Goal: Transaction & Acquisition: Book appointment/travel/reservation

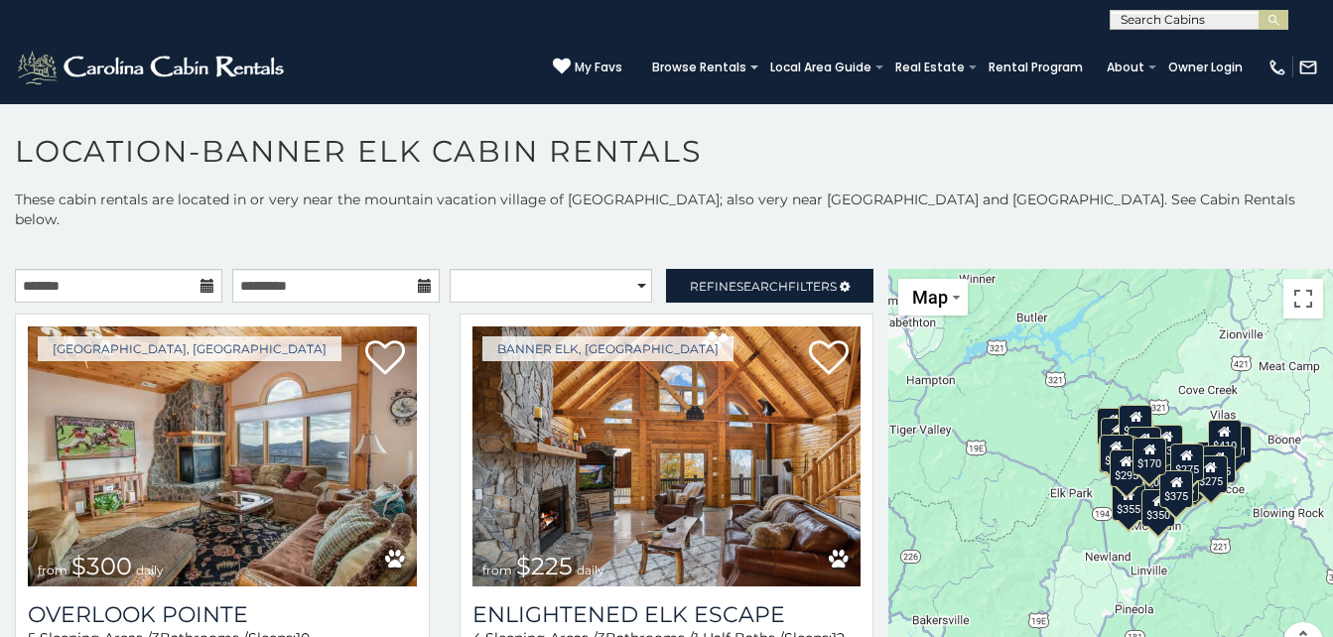
click at [202, 279] on icon at bounding box center [208, 286] width 14 height 14
click at [201, 279] on icon at bounding box center [208, 286] width 14 height 14
click at [202, 279] on icon at bounding box center [208, 286] width 14 height 14
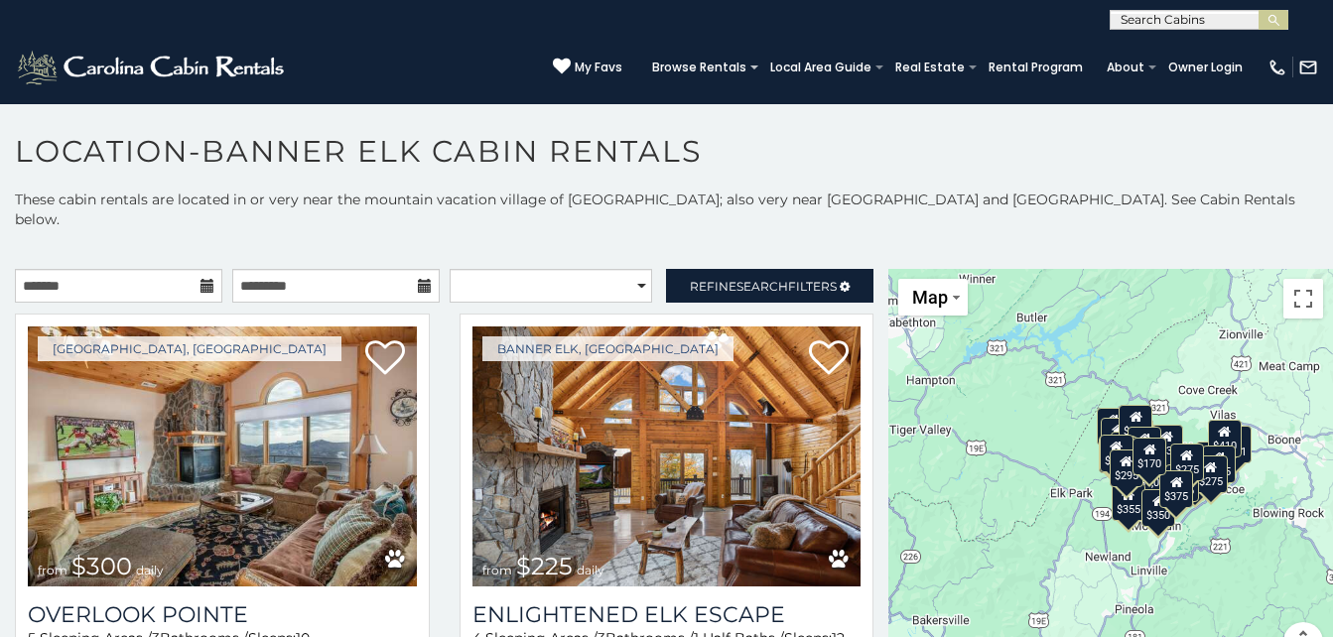
click at [202, 279] on icon at bounding box center [208, 286] width 14 height 14
click at [204, 279] on icon at bounding box center [208, 286] width 14 height 14
click at [337, 269] on input "text" at bounding box center [335, 286] width 207 height 34
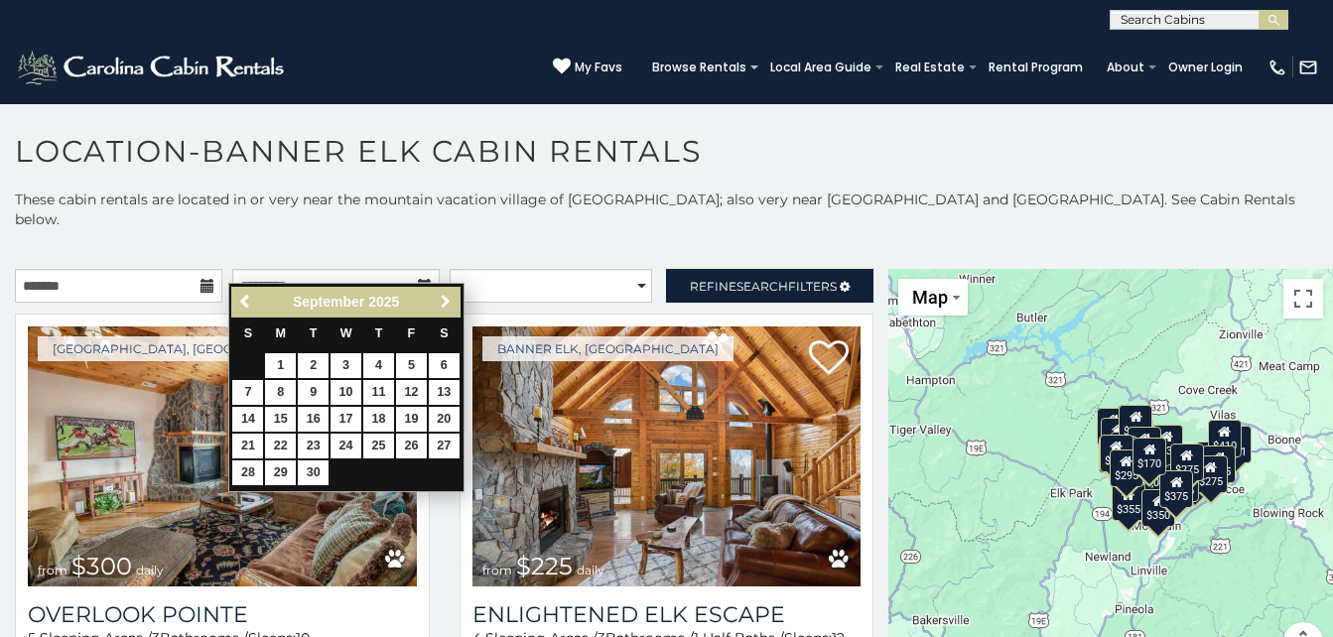
click at [443, 300] on span "Next" at bounding box center [446, 302] width 16 height 16
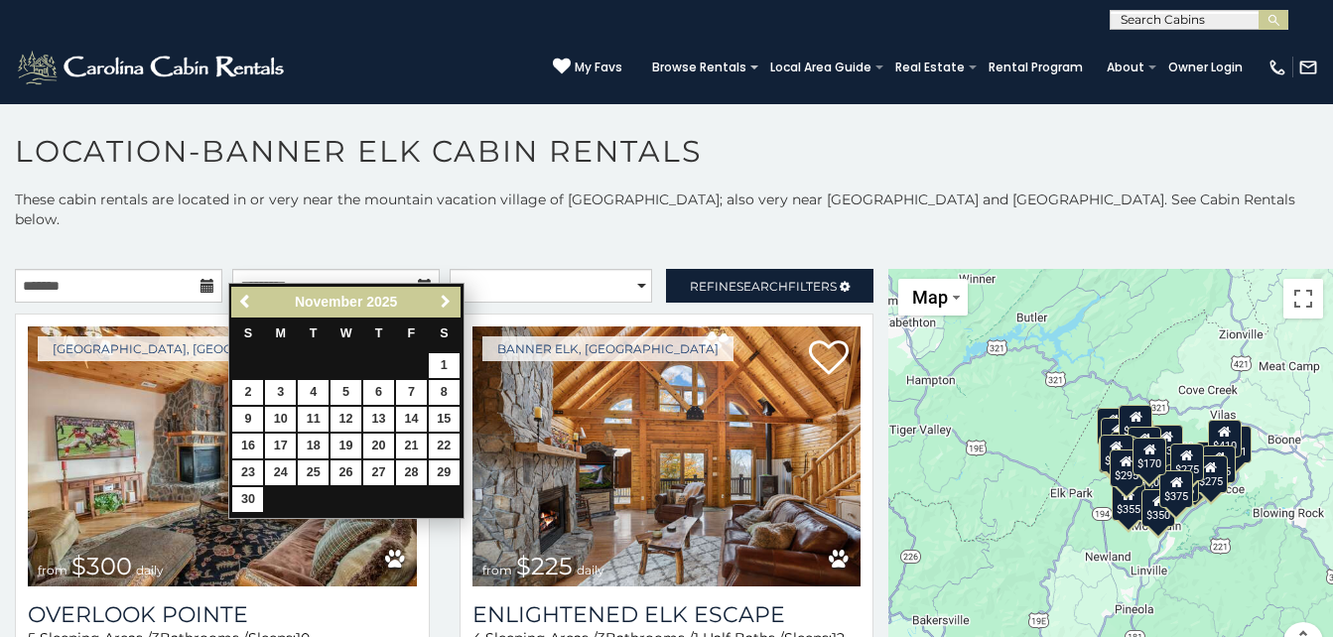
click at [443, 300] on span "Next" at bounding box center [446, 302] width 16 height 16
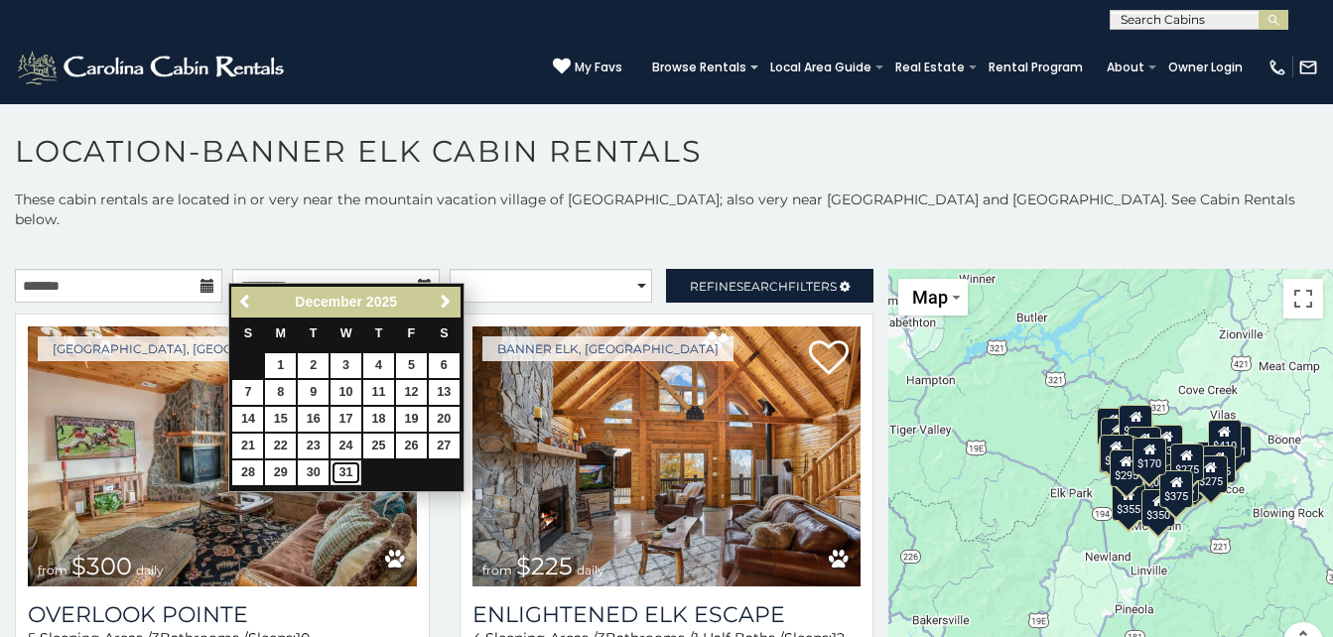
click at [344, 464] on link "31" at bounding box center [346, 473] width 31 height 25
type input "**********"
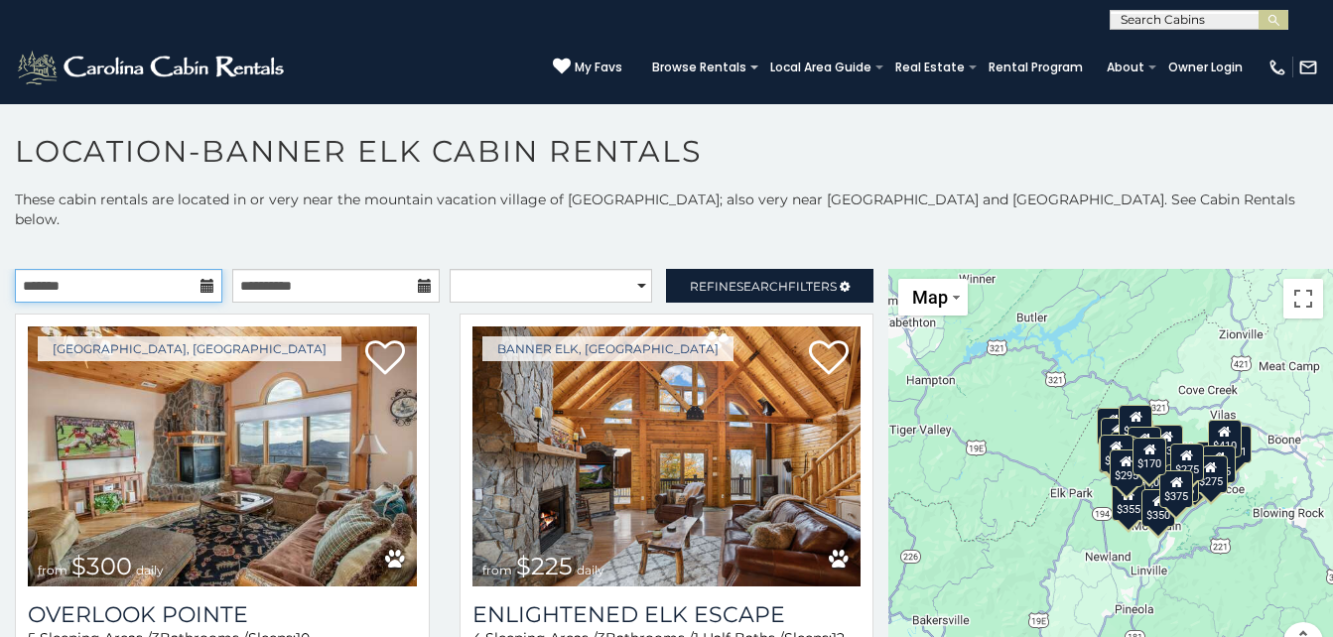
click at [183, 270] on input "text" at bounding box center [118, 286] width 207 height 34
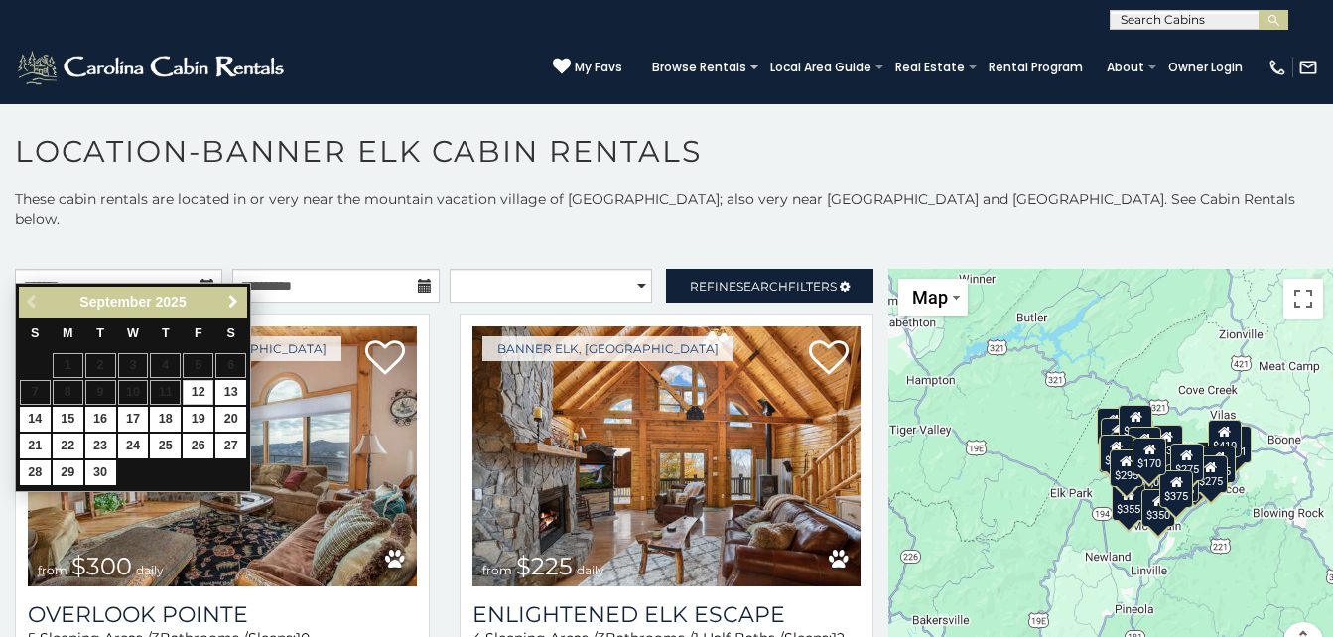
click at [227, 300] on span "Next" at bounding box center [233, 302] width 16 height 16
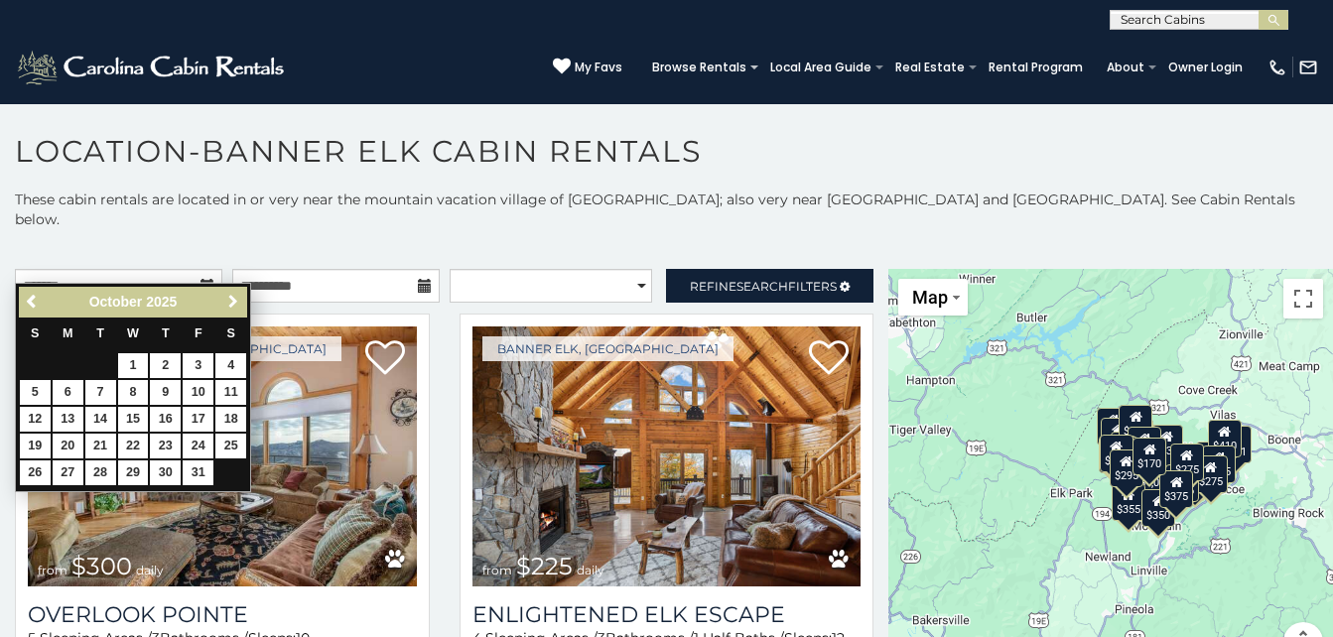
click at [227, 300] on span "Next" at bounding box center [233, 302] width 16 height 16
click at [33, 470] on link "28" at bounding box center [35, 473] width 31 height 25
type input "**********"
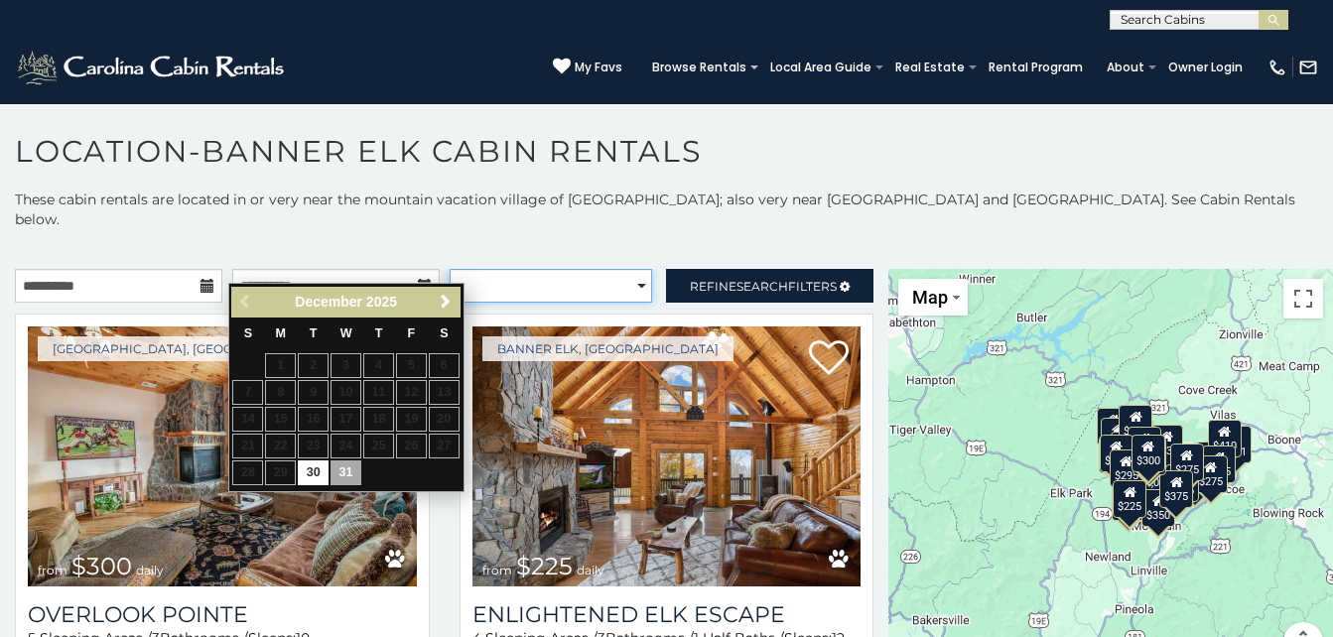
click at [630, 269] on select "**********" at bounding box center [551, 286] width 203 height 34
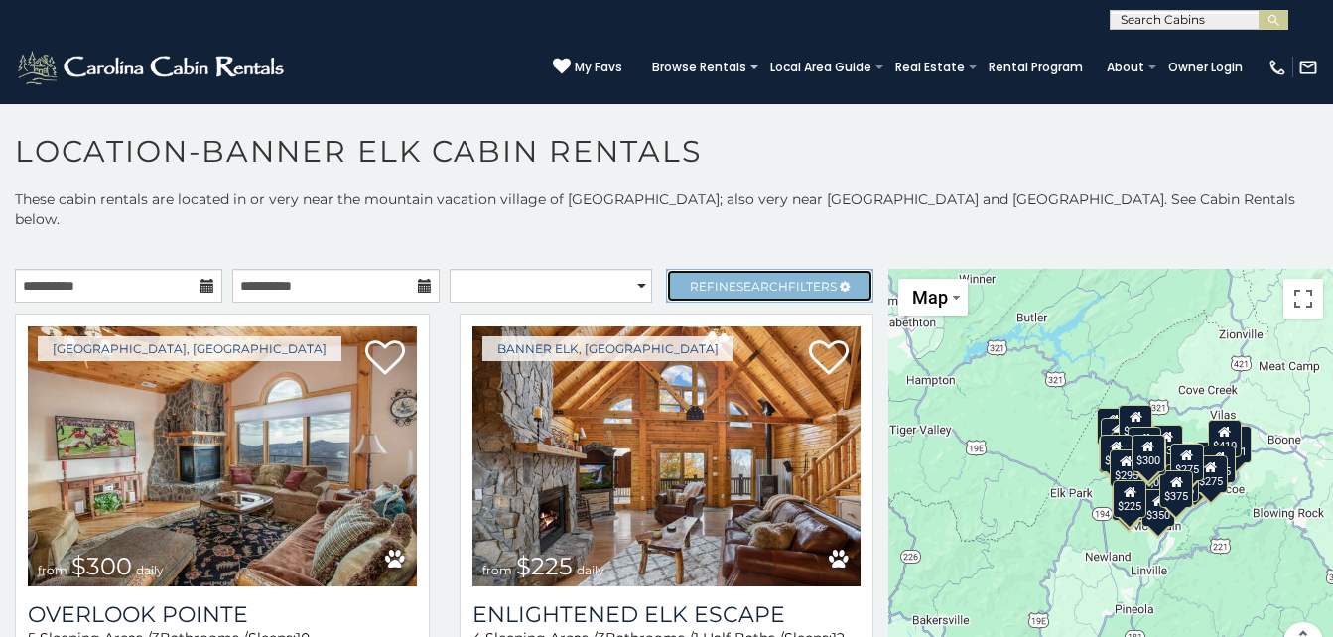
click at [737, 279] on span "Search" at bounding box center [763, 286] width 52 height 15
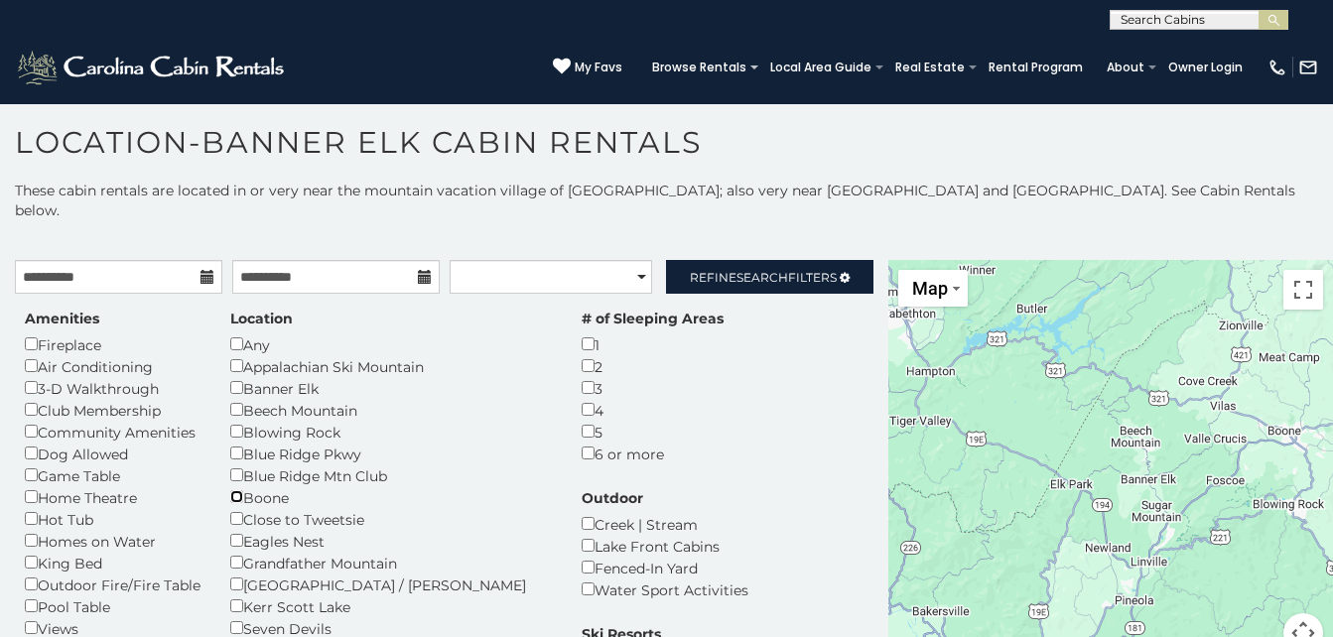
scroll to position [11, 0]
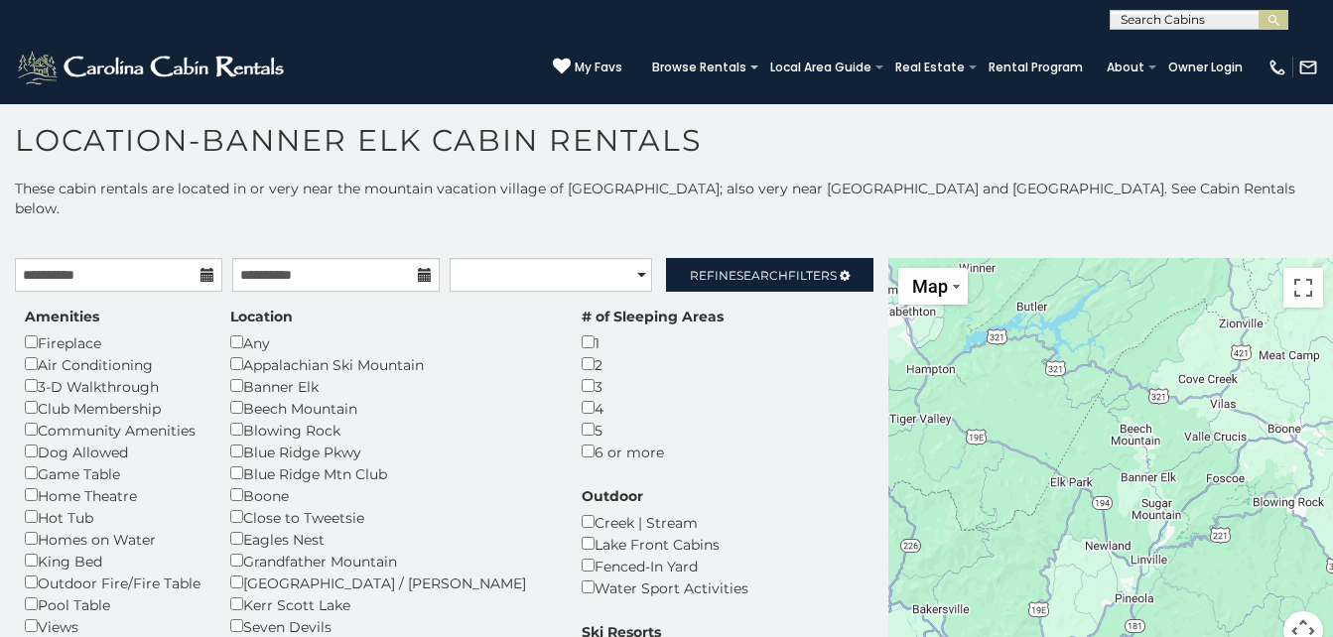
click at [869, 635] on div "**********" at bounding box center [444, 642] width 888 height 768
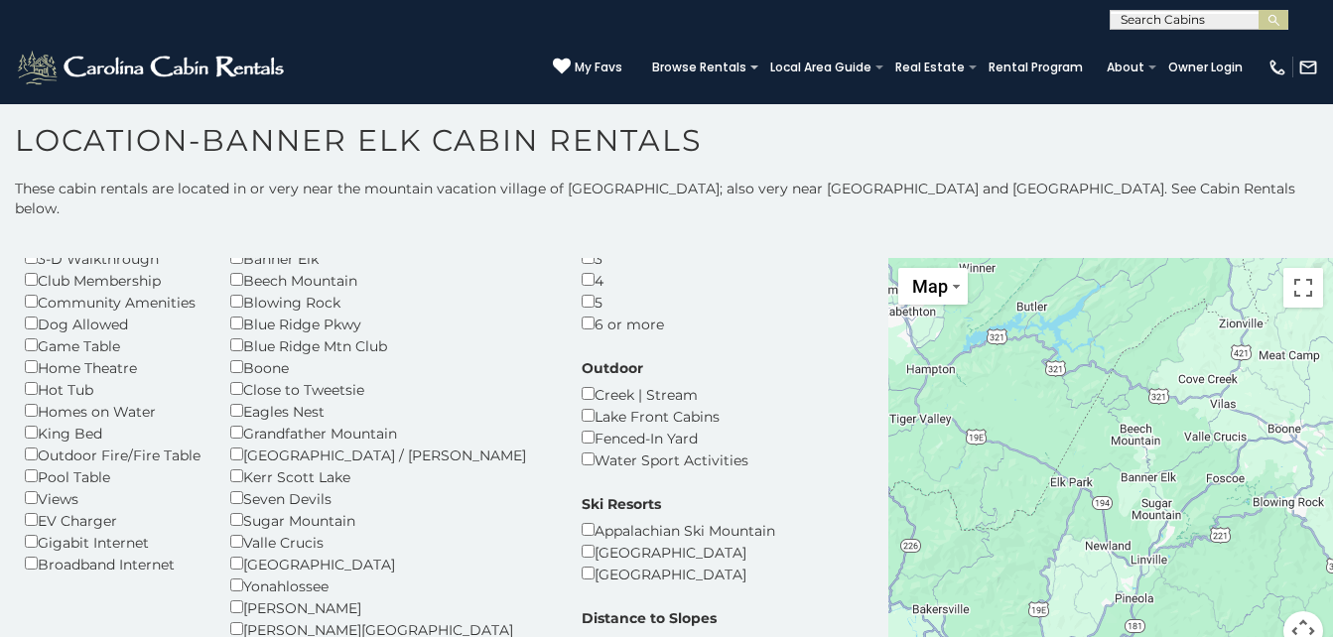
scroll to position [104, 0]
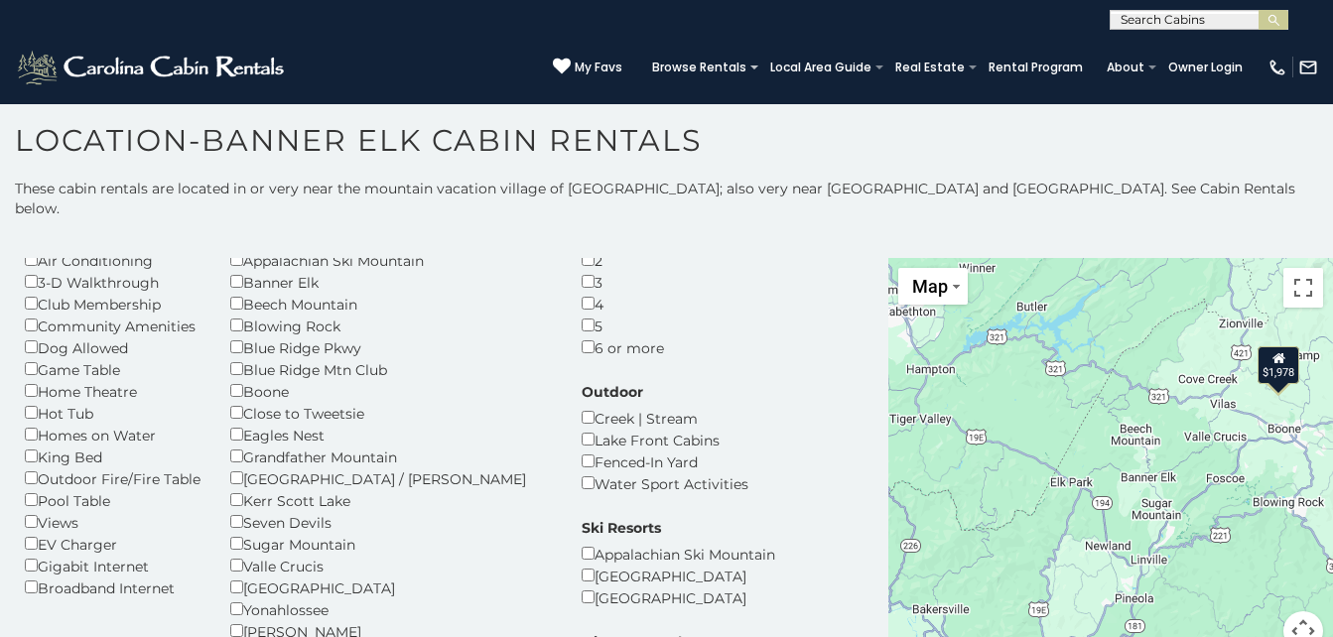
click at [1256, 188] on p "These cabin rentals are located in or very near the mountain vacation village o…" at bounding box center [666, 199] width 1333 height 40
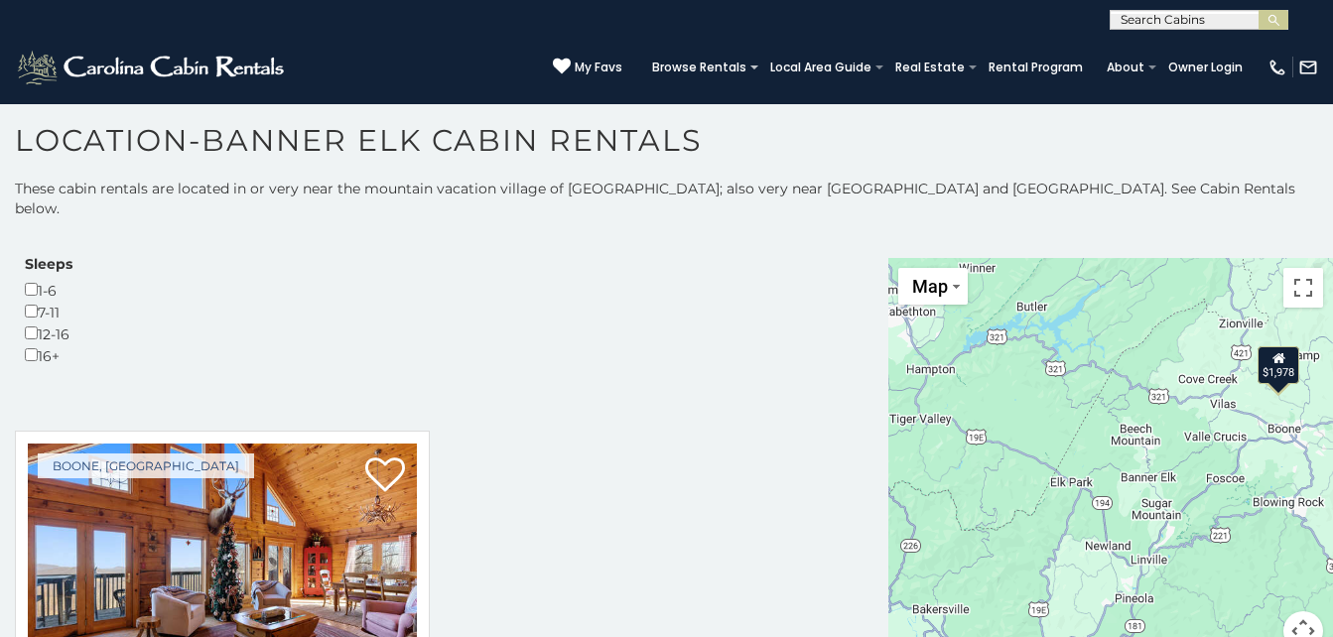
scroll to position [644, 0]
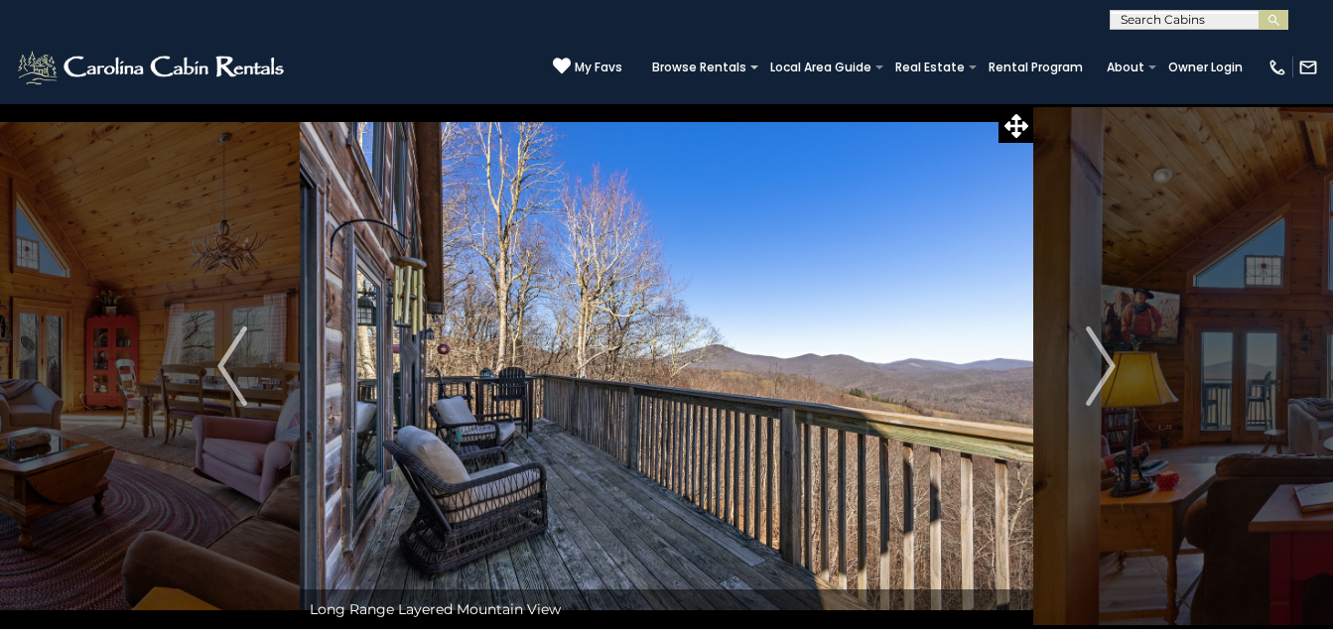
click at [1093, 374] on img "Next" at bounding box center [1101, 366] width 30 height 79
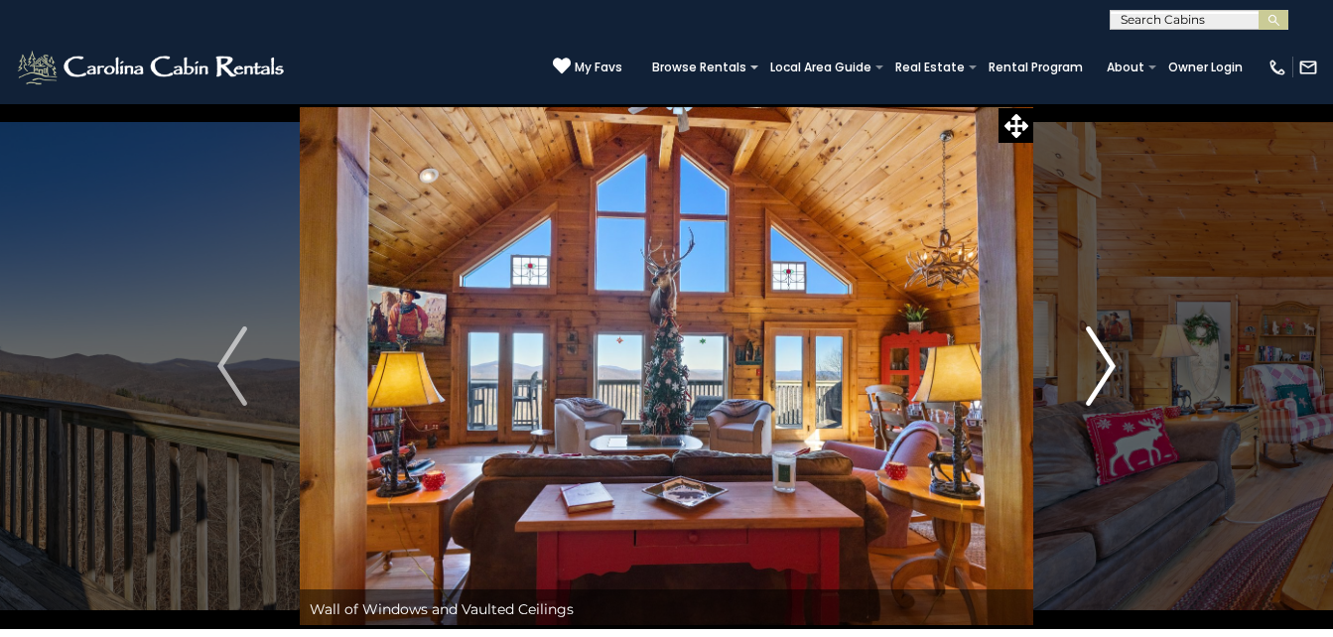
click at [1096, 375] on img "Next" at bounding box center [1101, 366] width 30 height 79
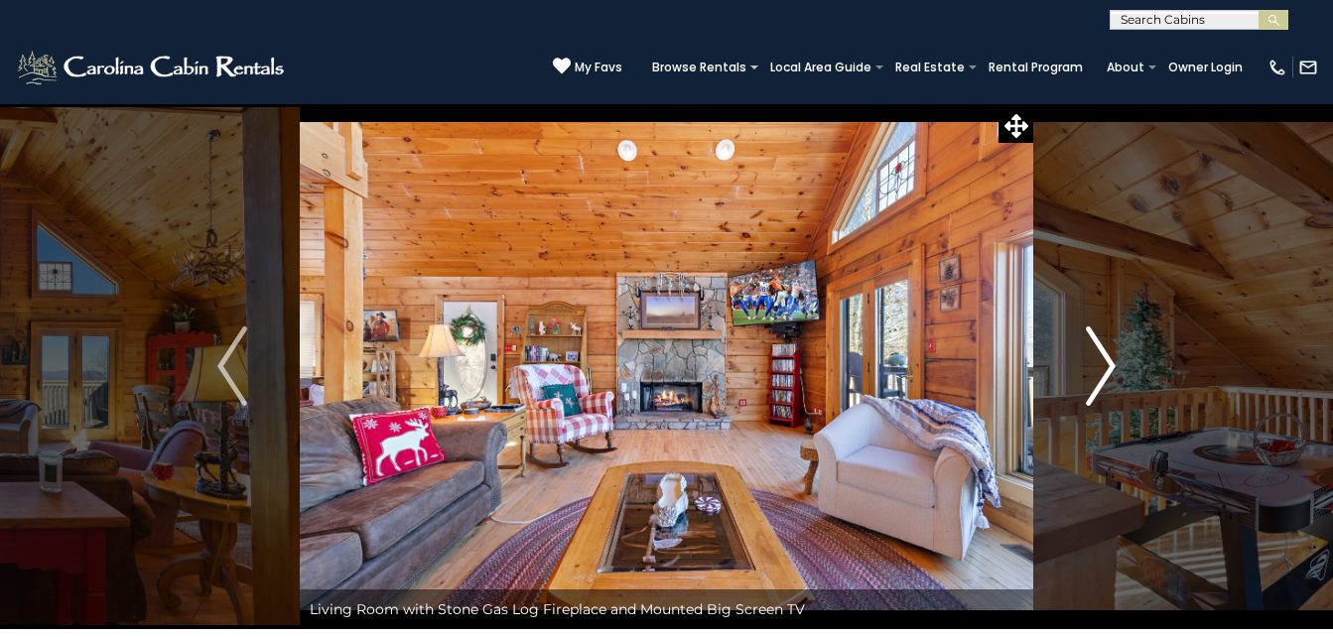
click at [1096, 375] on img "Next" at bounding box center [1101, 366] width 30 height 79
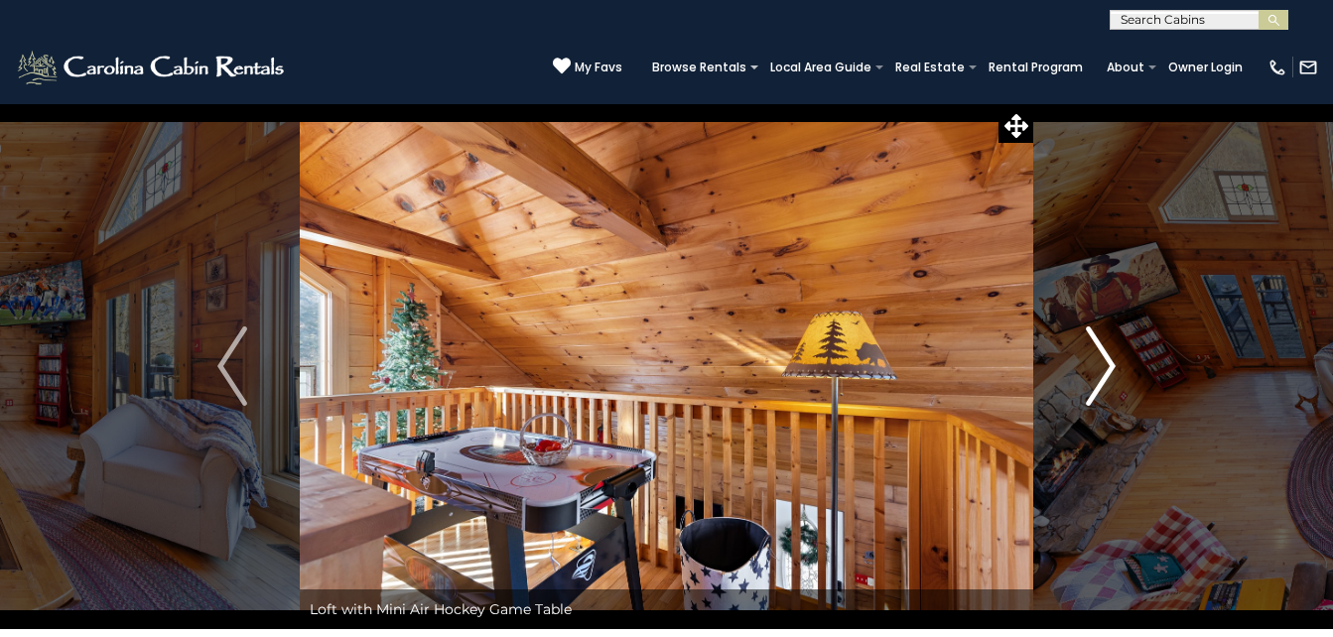
click at [1098, 375] on img "Next" at bounding box center [1101, 366] width 30 height 79
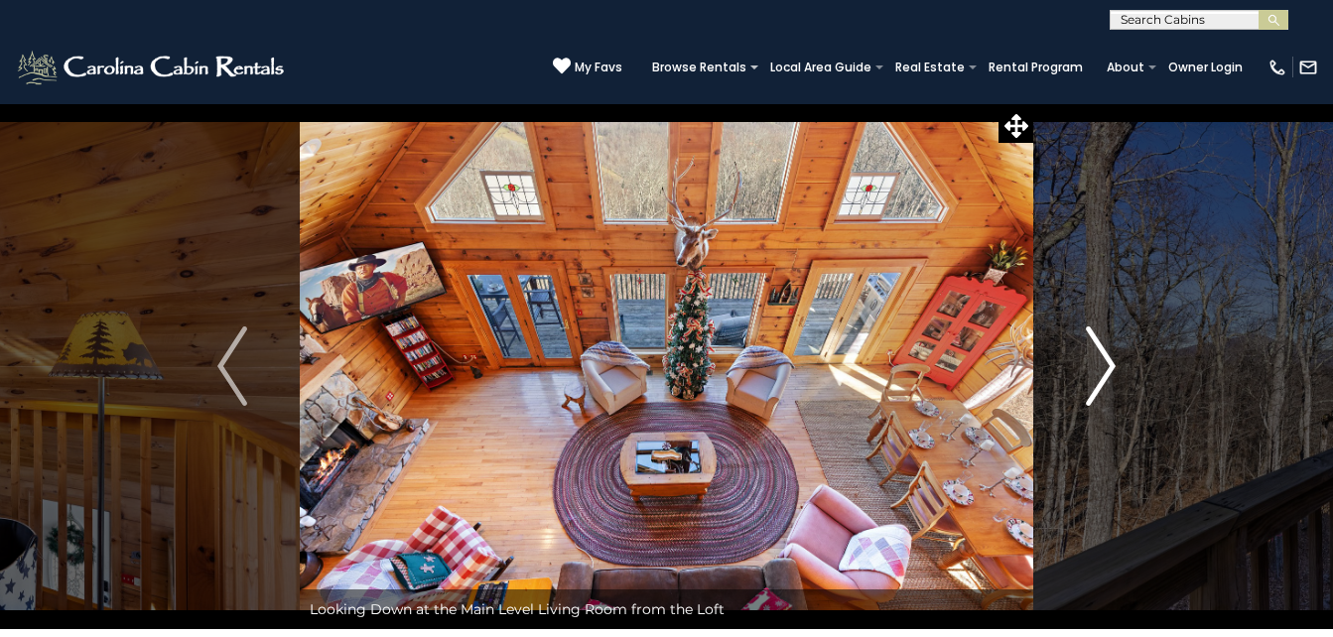
click at [1100, 376] on img "Next" at bounding box center [1101, 366] width 30 height 79
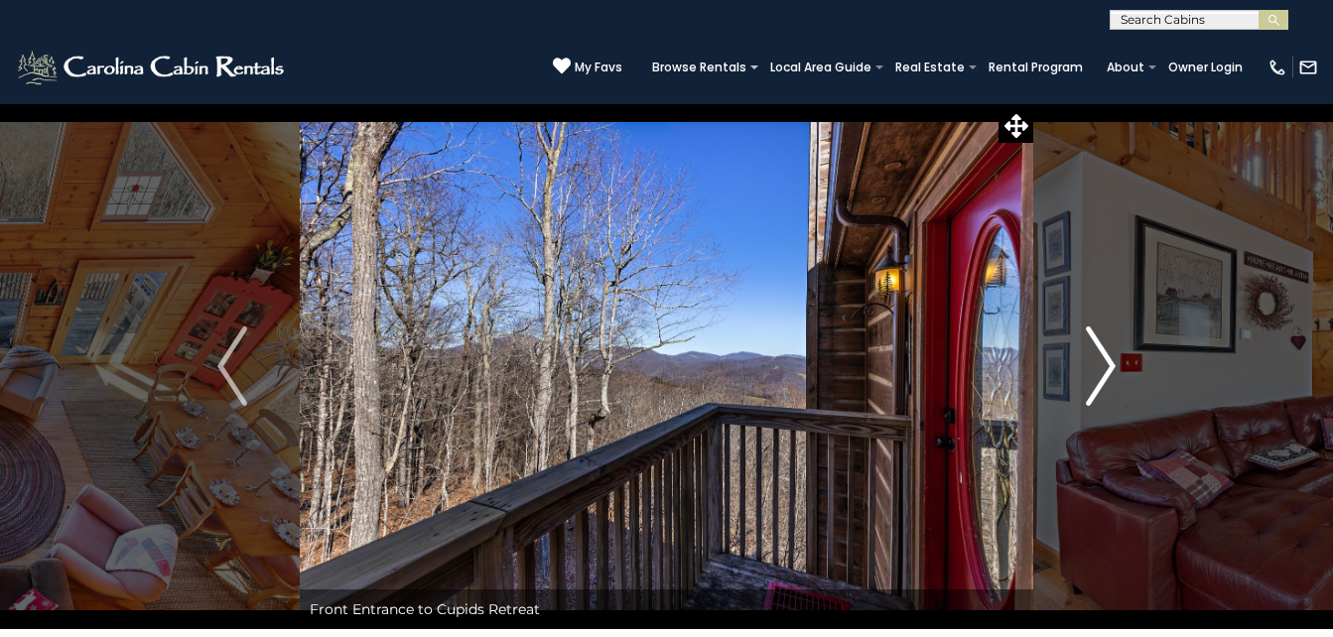
click at [1100, 376] on img "Next" at bounding box center [1101, 366] width 30 height 79
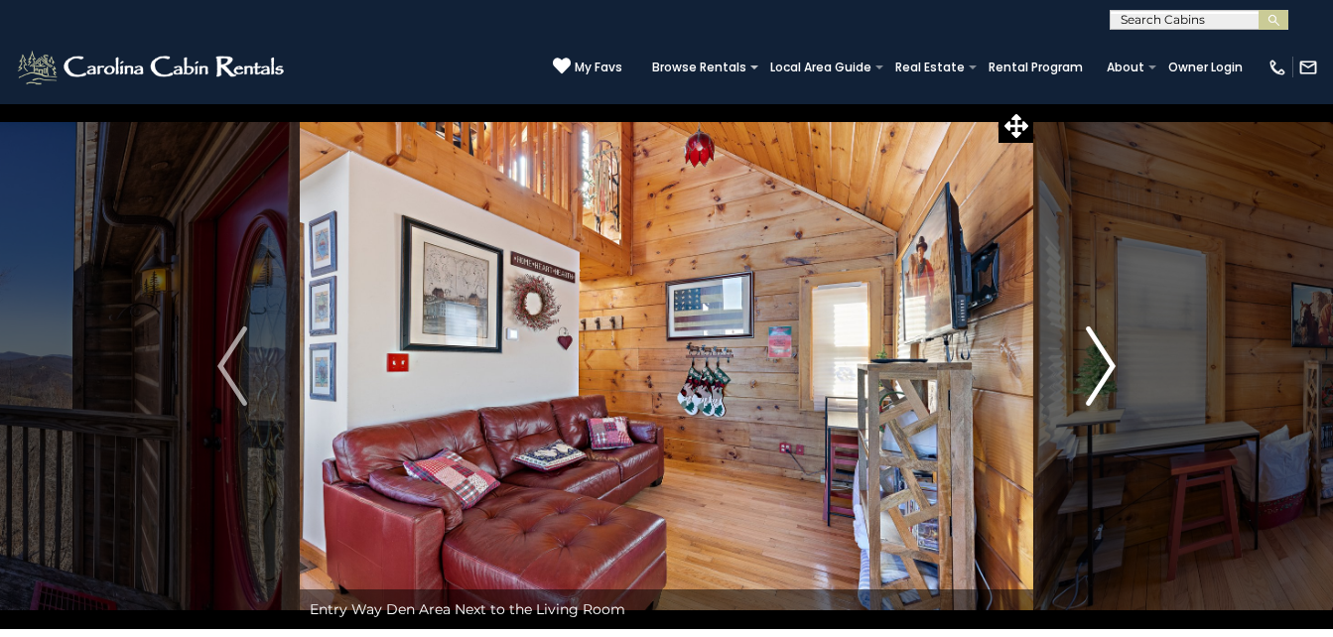
click at [1100, 376] on img "Next" at bounding box center [1101, 366] width 30 height 79
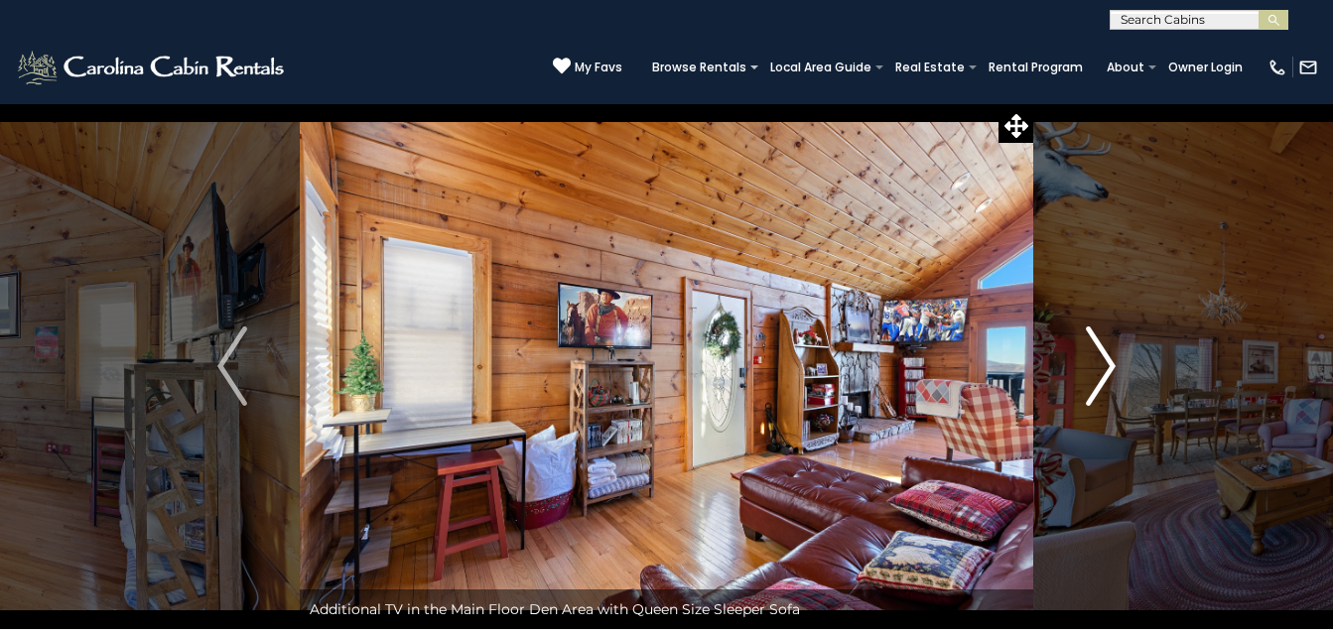
click at [1100, 376] on img "Next" at bounding box center [1101, 366] width 30 height 79
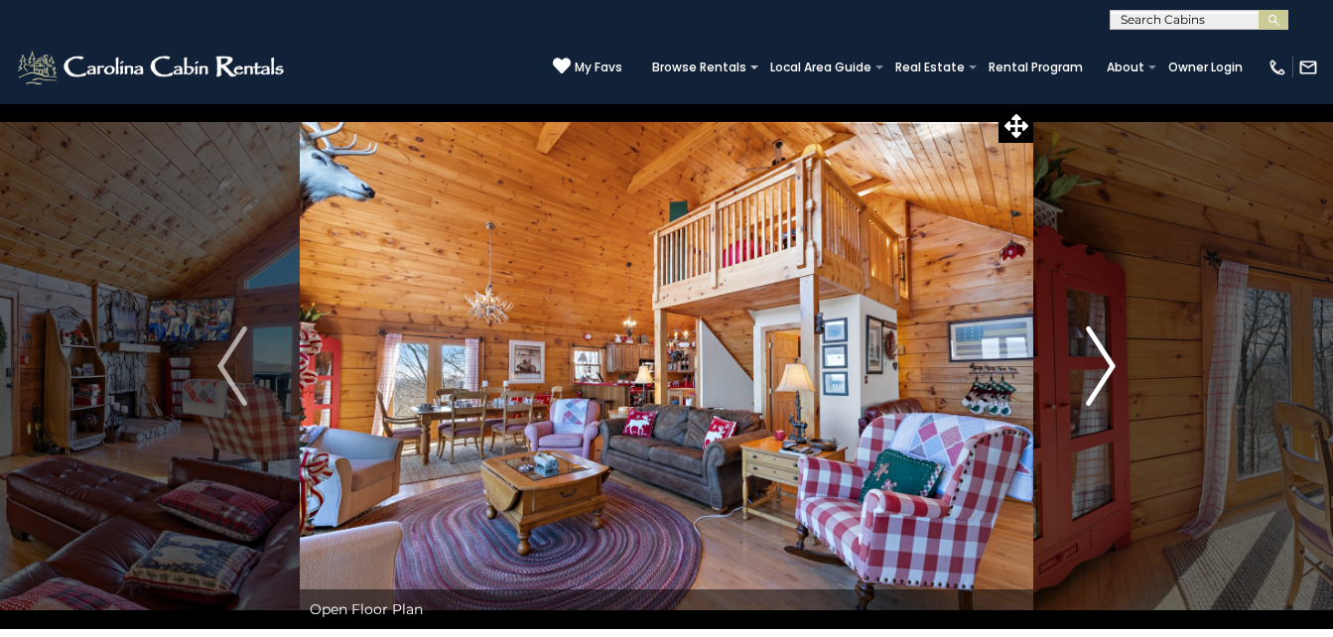
click at [1100, 376] on img "Next" at bounding box center [1101, 366] width 30 height 79
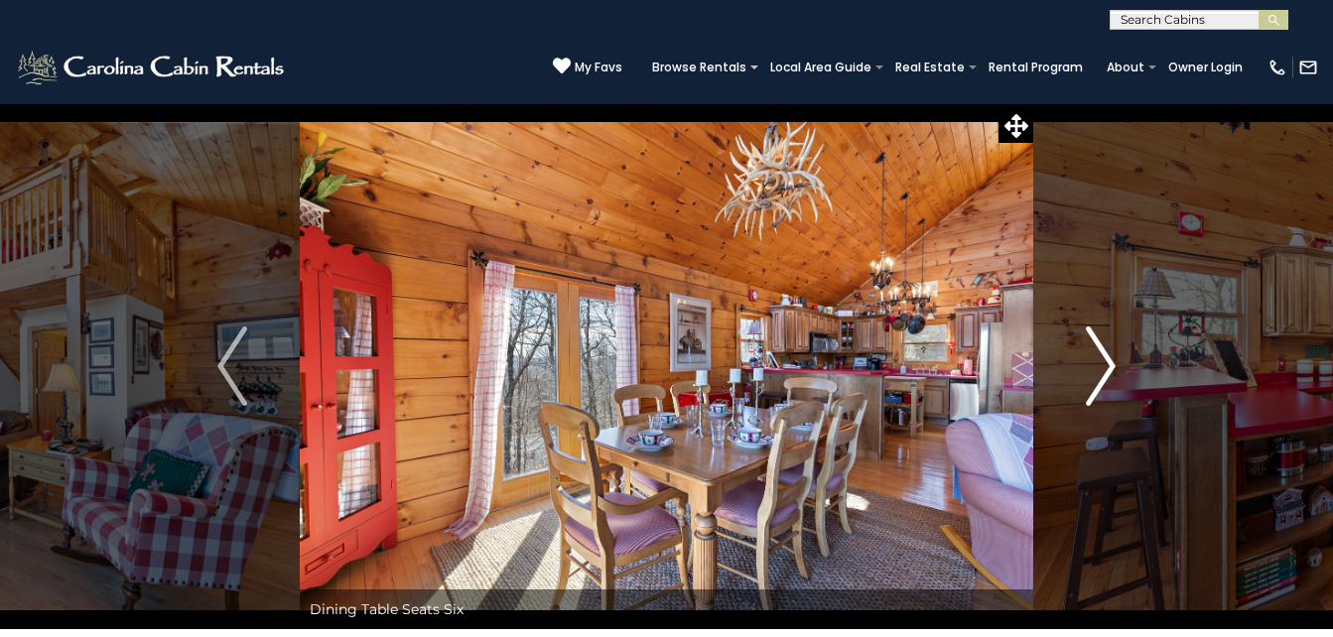
click at [1102, 377] on img "Next" at bounding box center [1101, 366] width 30 height 79
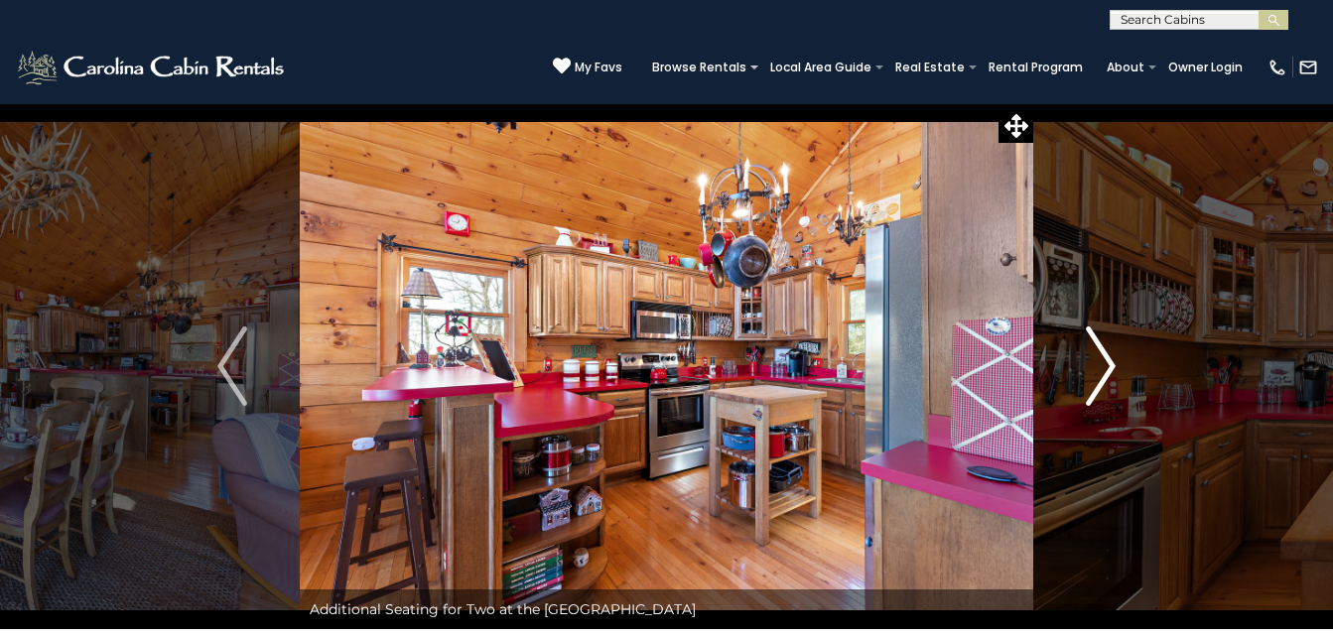
click at [1104, 379] on img "Next" at bounding box center [1101, 366] width 30 height 79
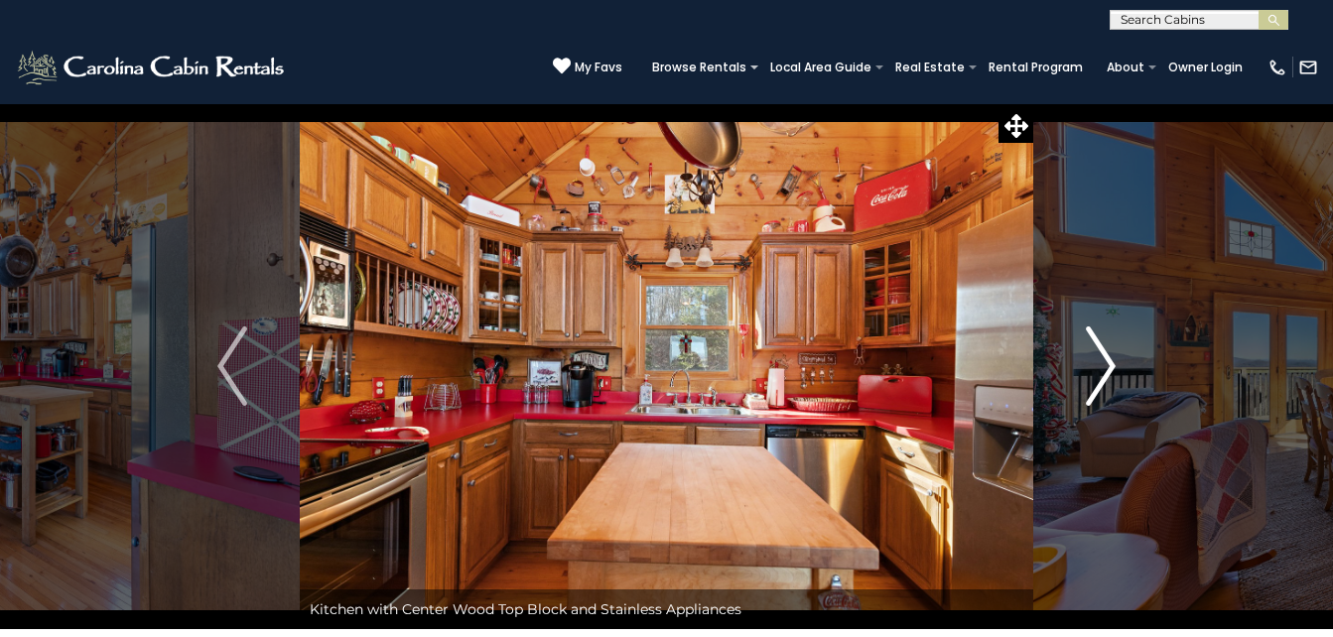
click at [1107, 380] on img "Next" at bounding box center [1101, 366] width 30 height 79
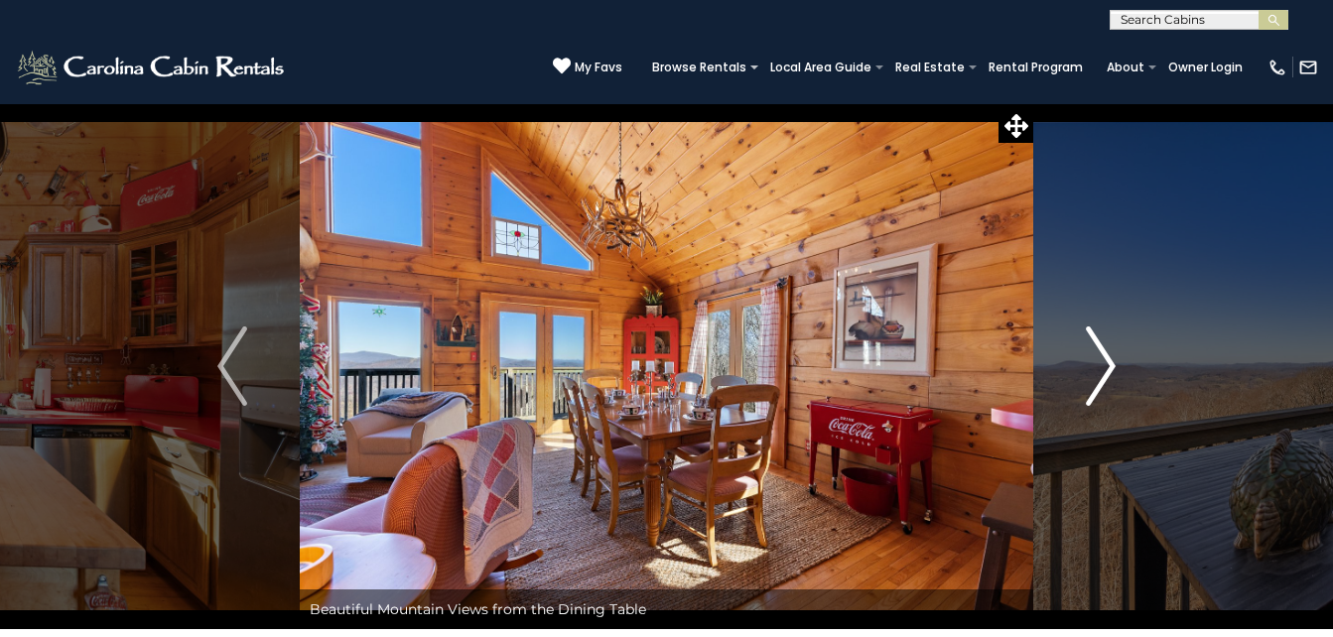
click at [1109, 382] on img "Next" at bounding box center [1101, 366] width 30 height 79
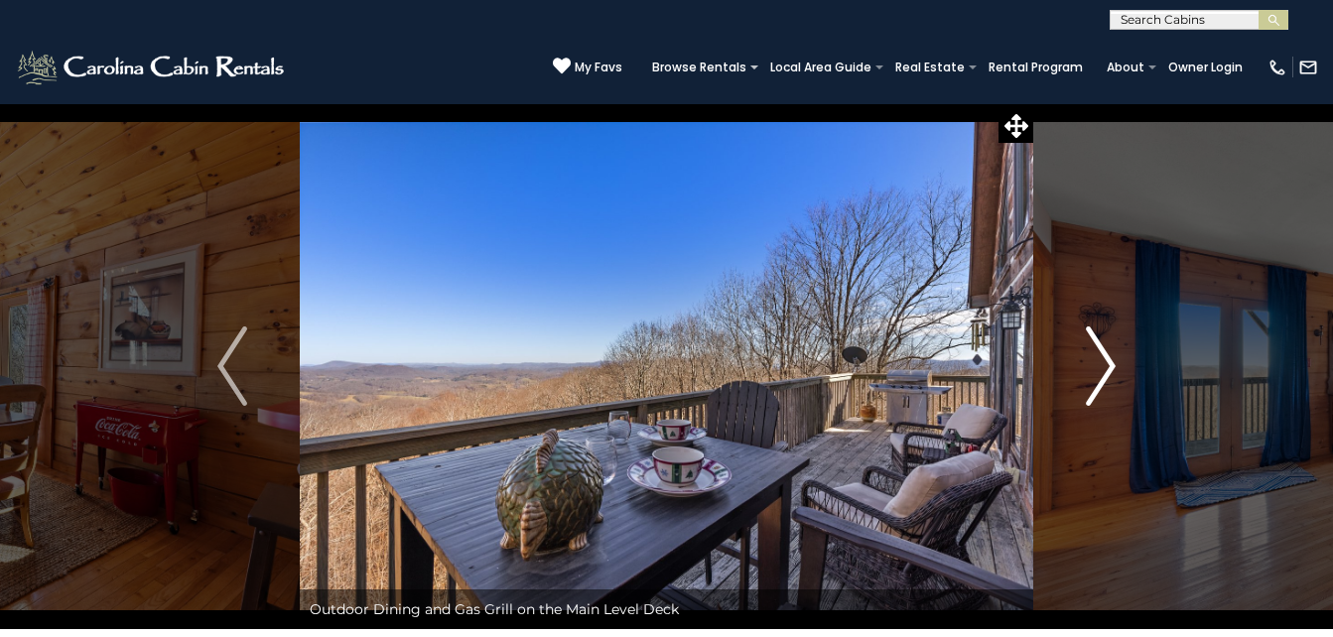
click at [1109, 382] on img "Next" at bounding box center [1101, 366] width 30 height 79
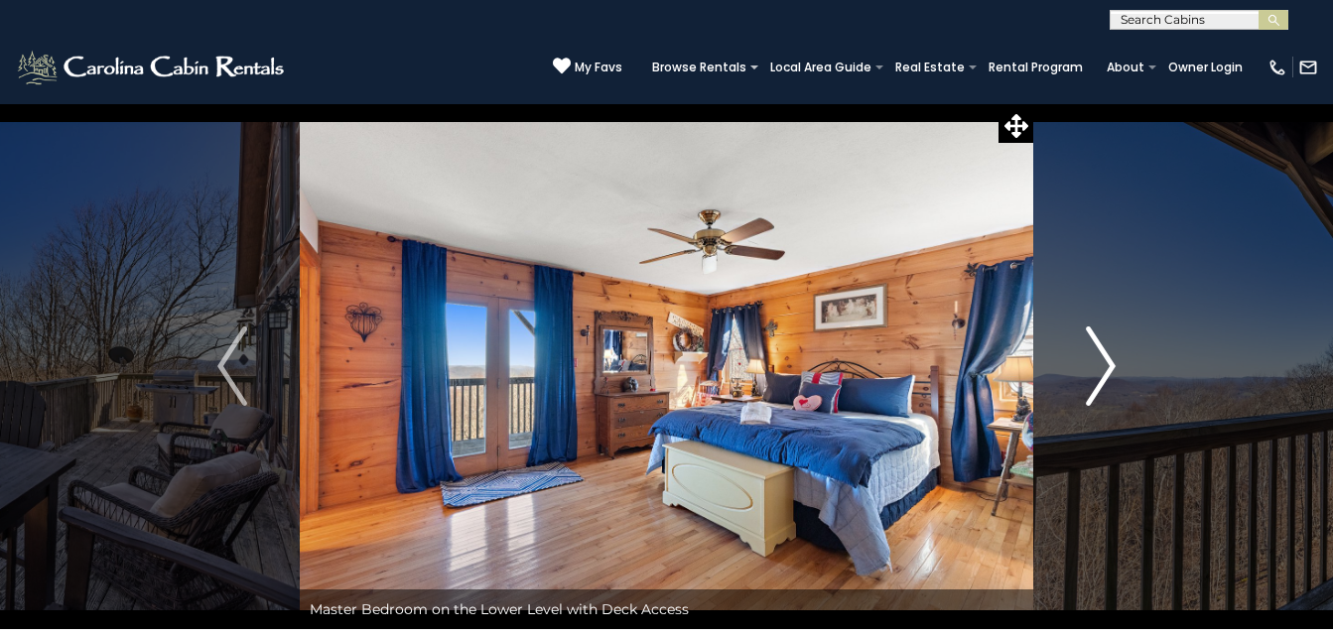
click at [1109, 382] on img "Next" at bounding box center [1101, 366] width 30 height 79
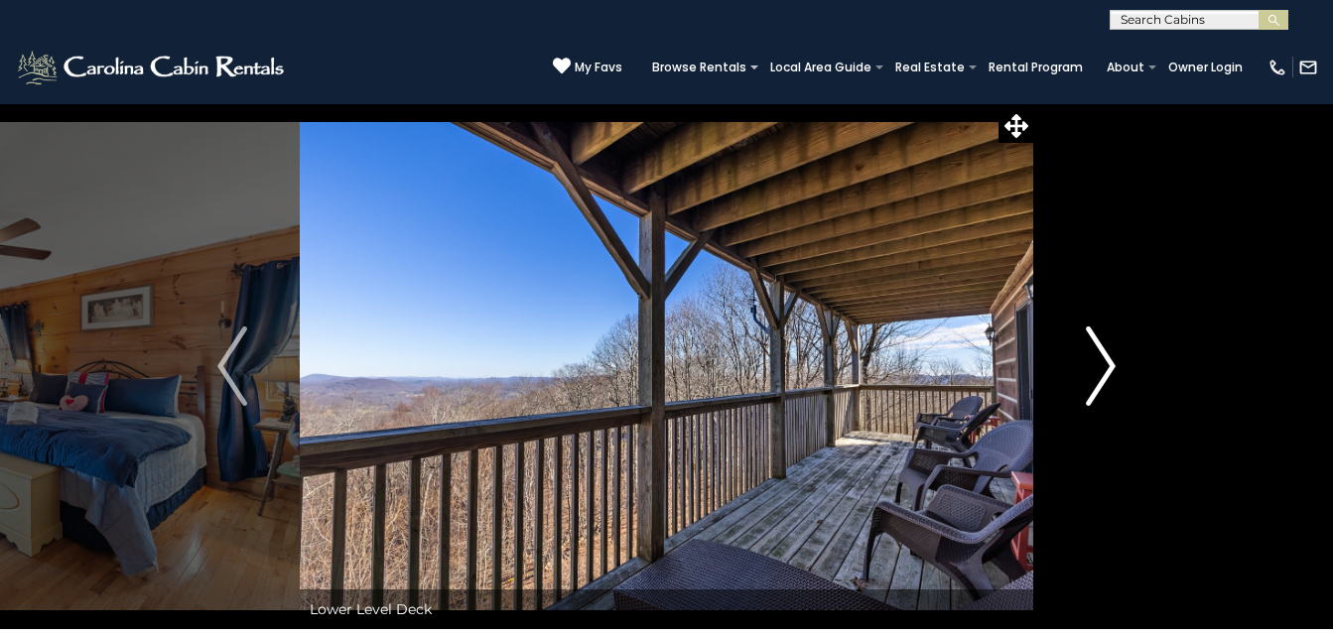
click at [1109, 382] on img "Next" at bounding box center [1101, 366] width 30 height 79
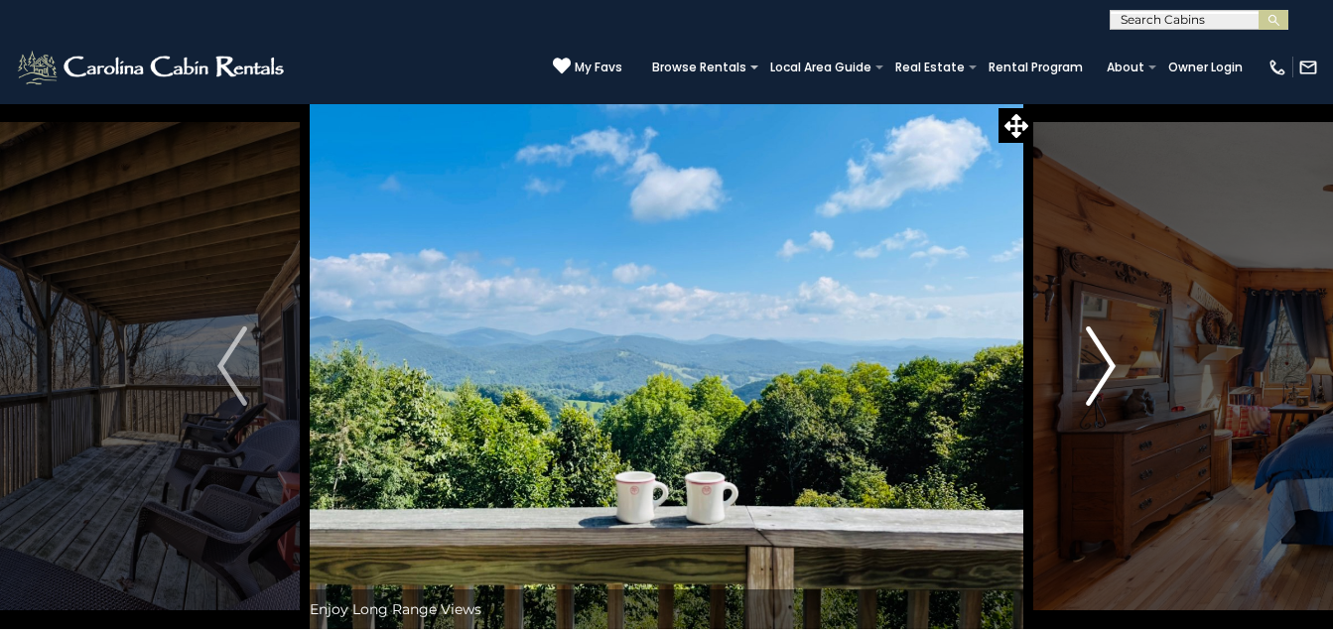
click at [1109, 382] on img "Next" at bounding box center [1101, 366] width 30 height 79
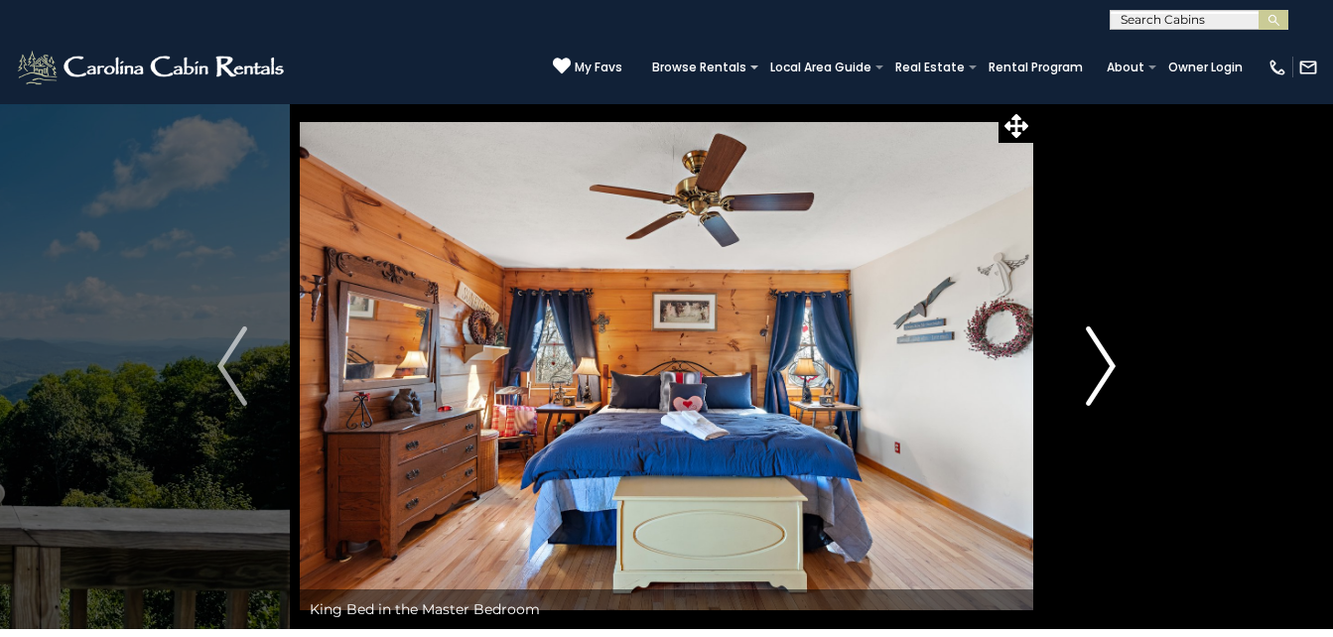
click at [1109, 382] on img "Next" at bounding box center [1101, 366] width 30 height 79
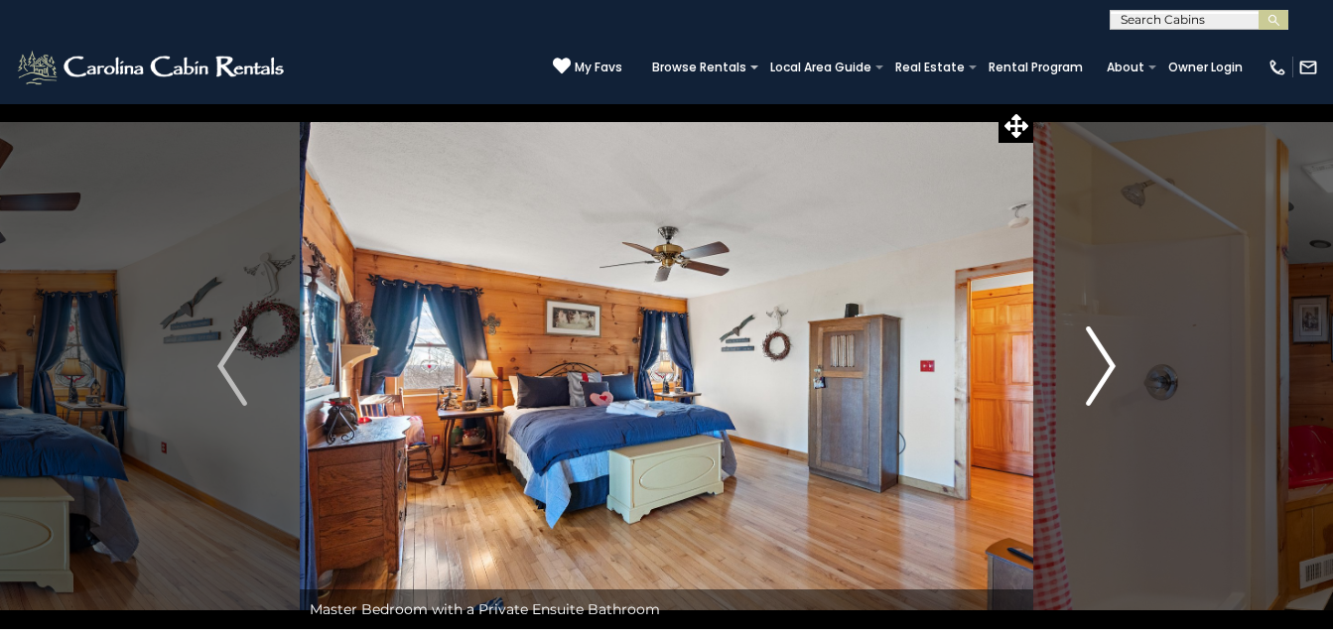
click at [1111, 383] on img "Next" at bounding box center [1101, 366] width 30 height 79
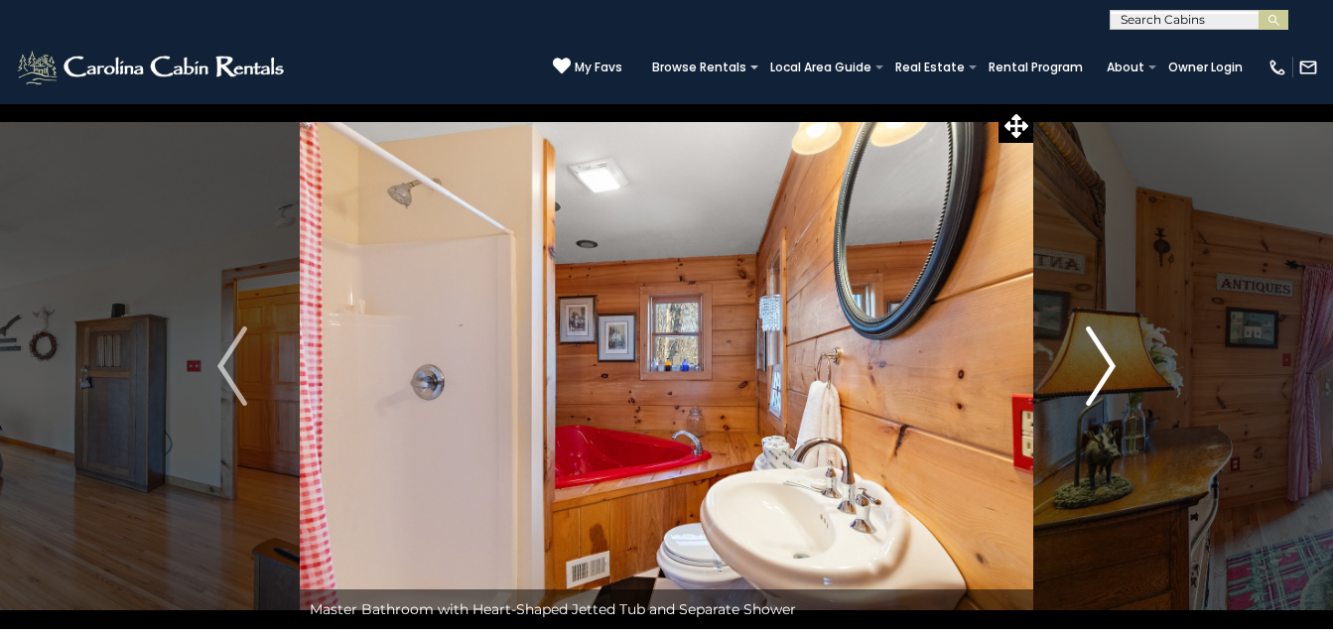
click at [1114, 385] on img "Next" at bounding box center [1101, 366] width 30 height 79
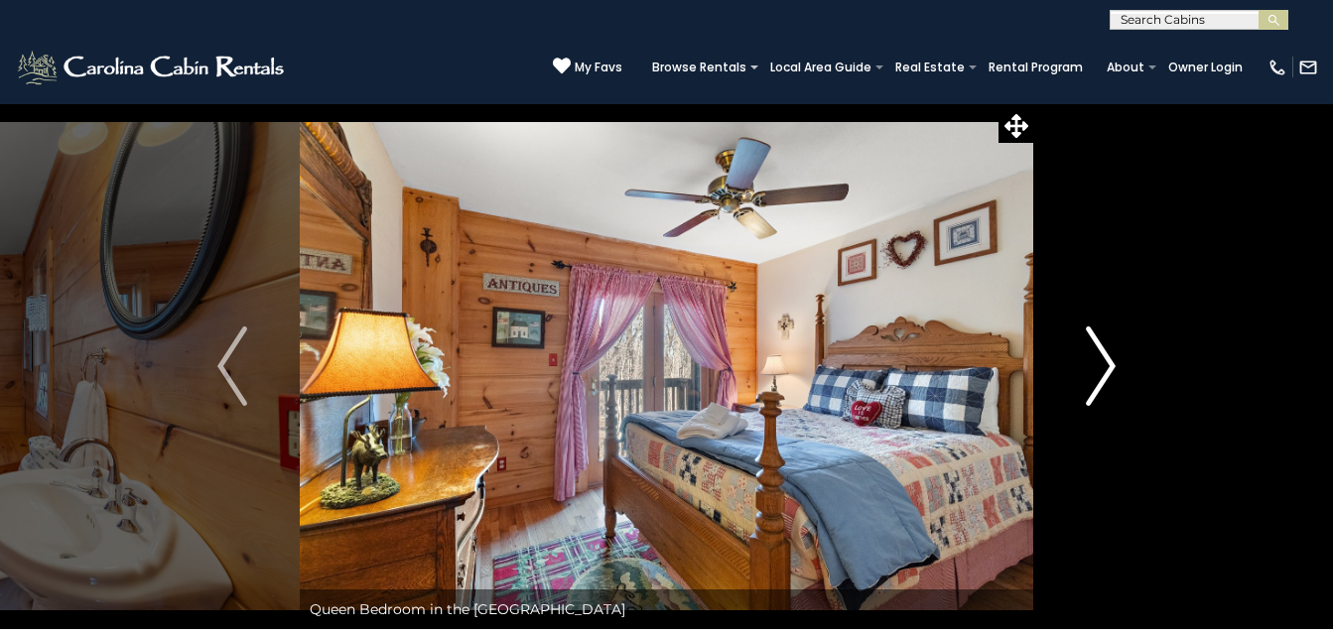
click at [1114, 385] on img "Next" at bounding box center [1101, 366] width 30 height 79
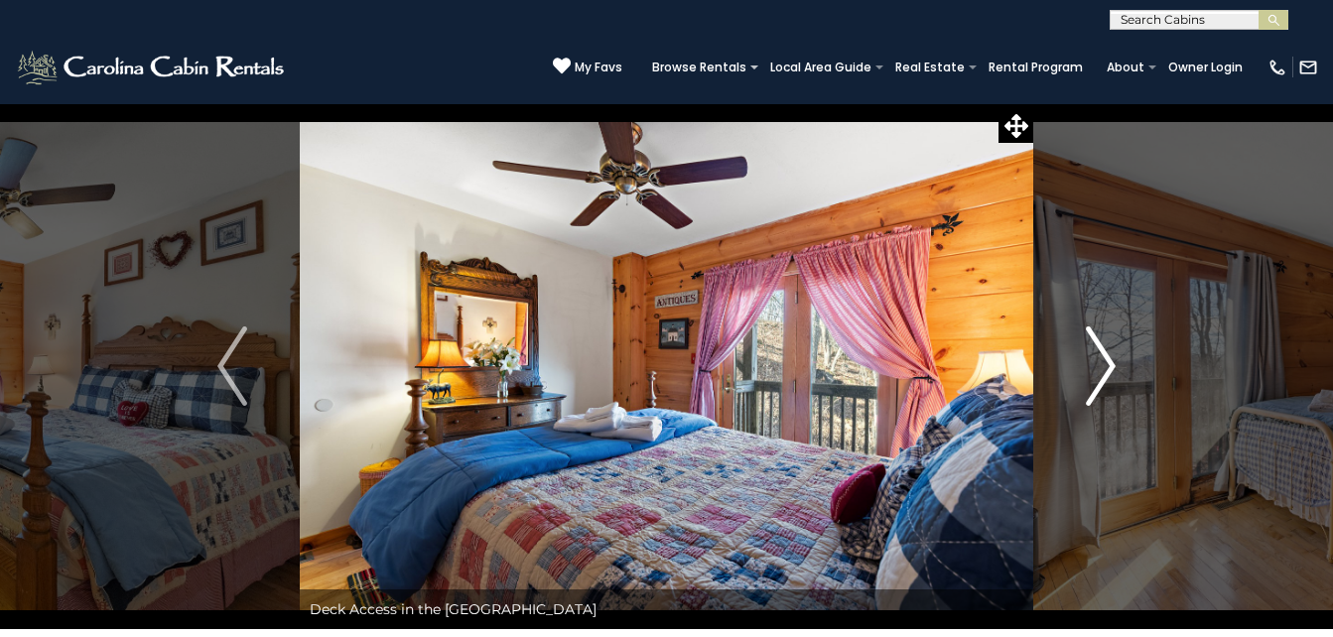
click at [1117, 388] on button "Next" at bounding box center [1100, 366] width 135 height 526
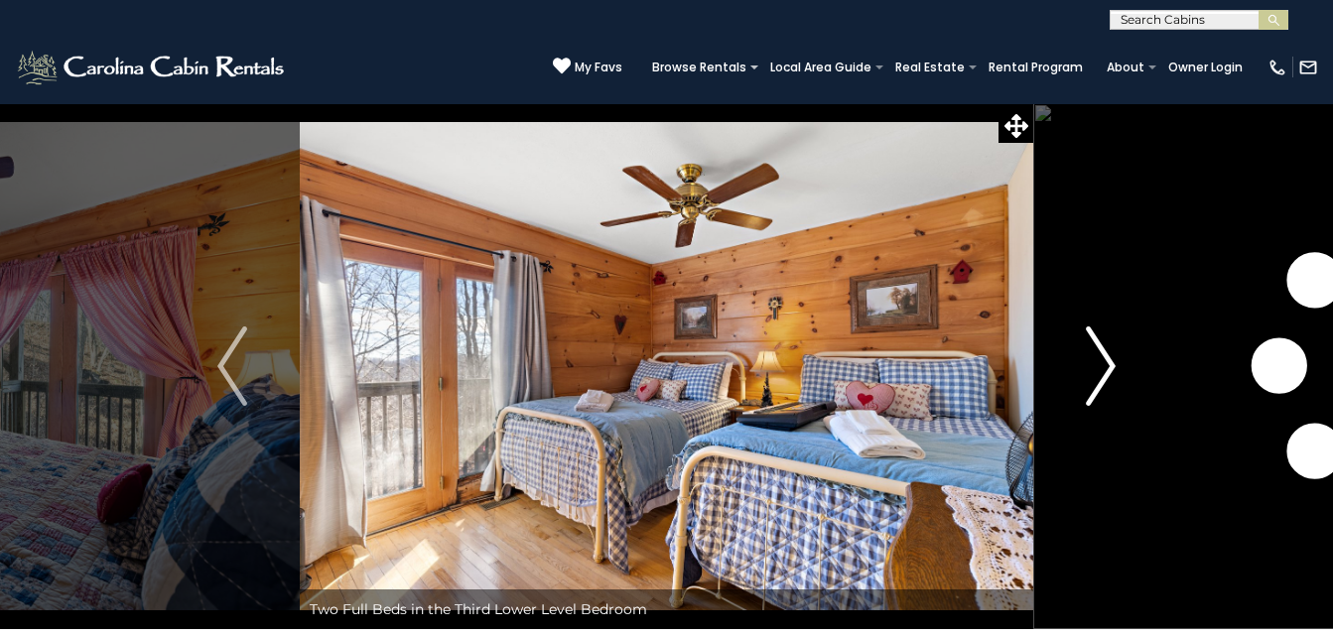
click at [1120, 389] on button "Next" at bounding box center [1100, 366] width 135 height 526
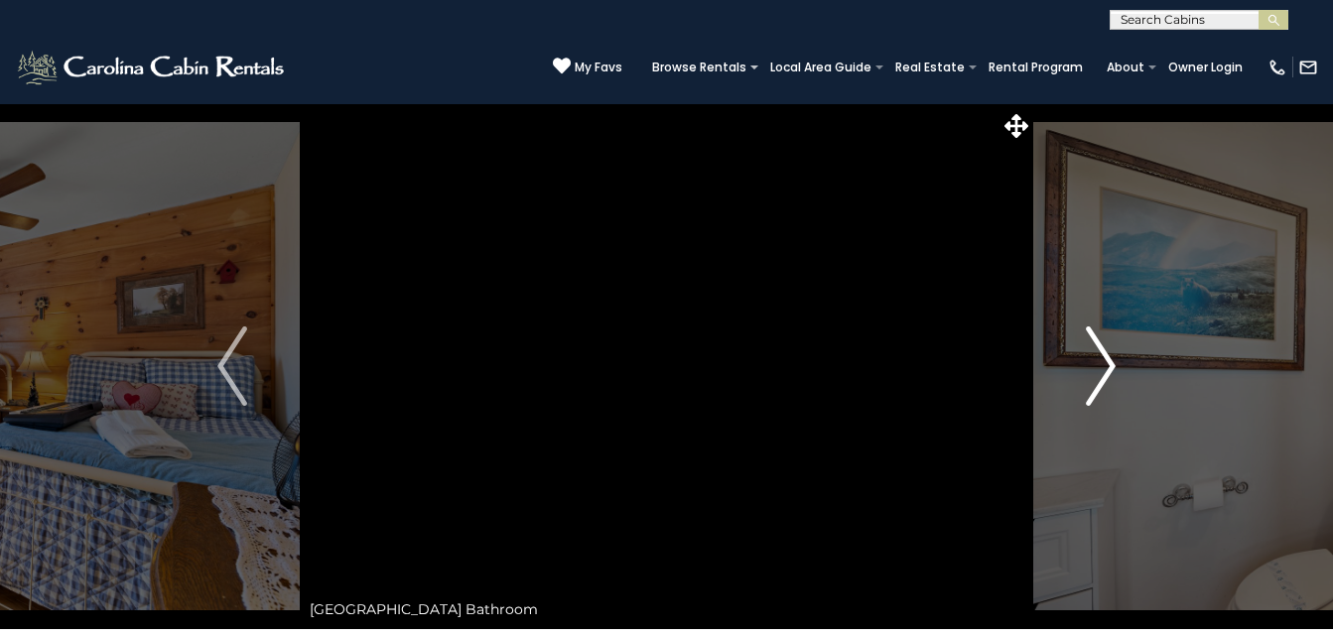
click at [1120, 389] on button "Next" at bounding box center [1100, 366] width 135 height 526
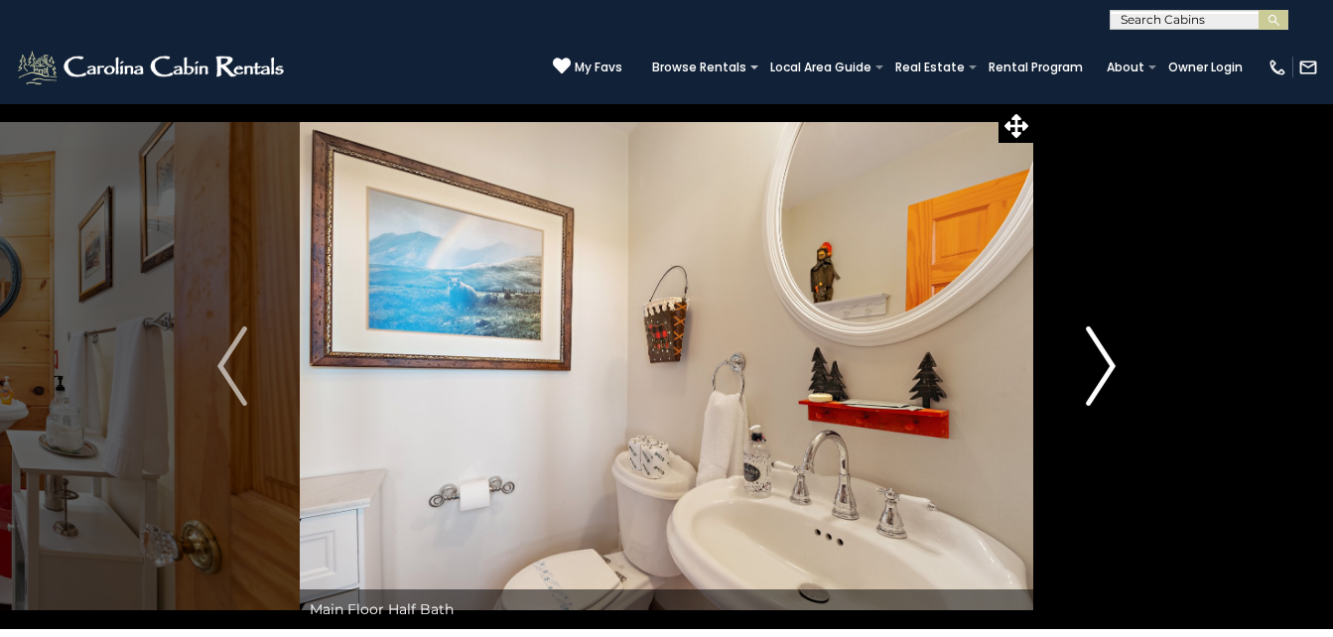
click at [1123, 391] on button "Next" at bounding box center [1100, 366] width 135 height 526
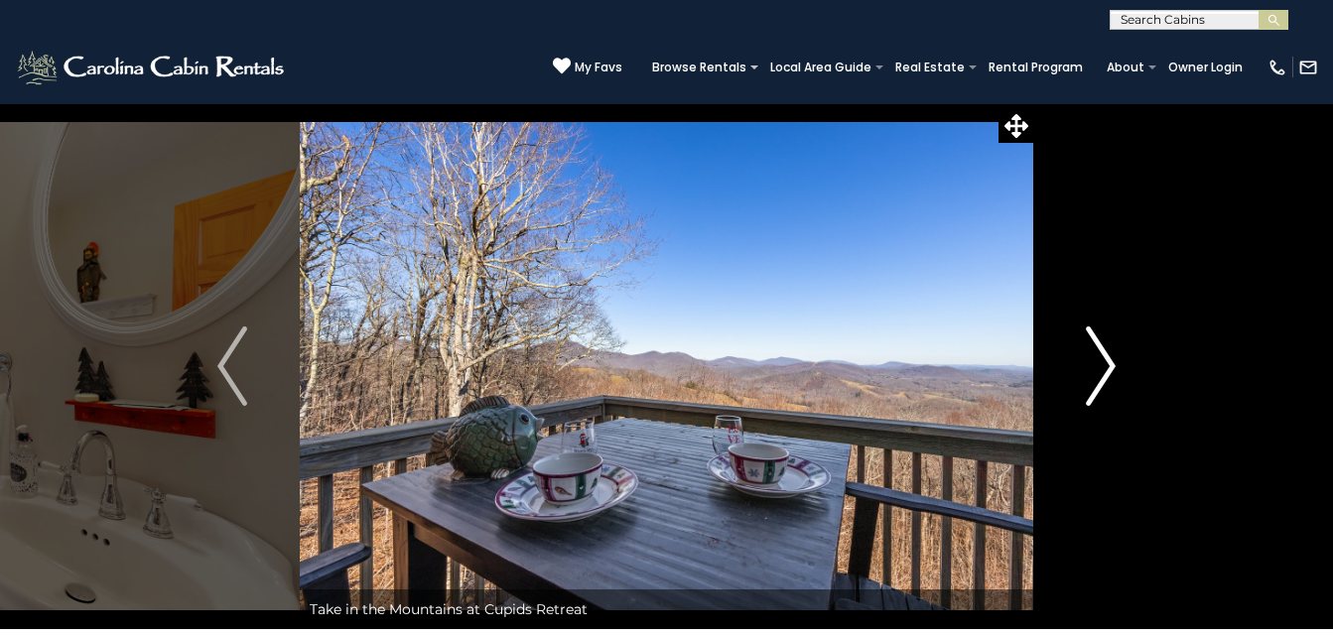
click at [1125, 393] on button "Next" at bounding box center [1100, 366] width 135 height 526
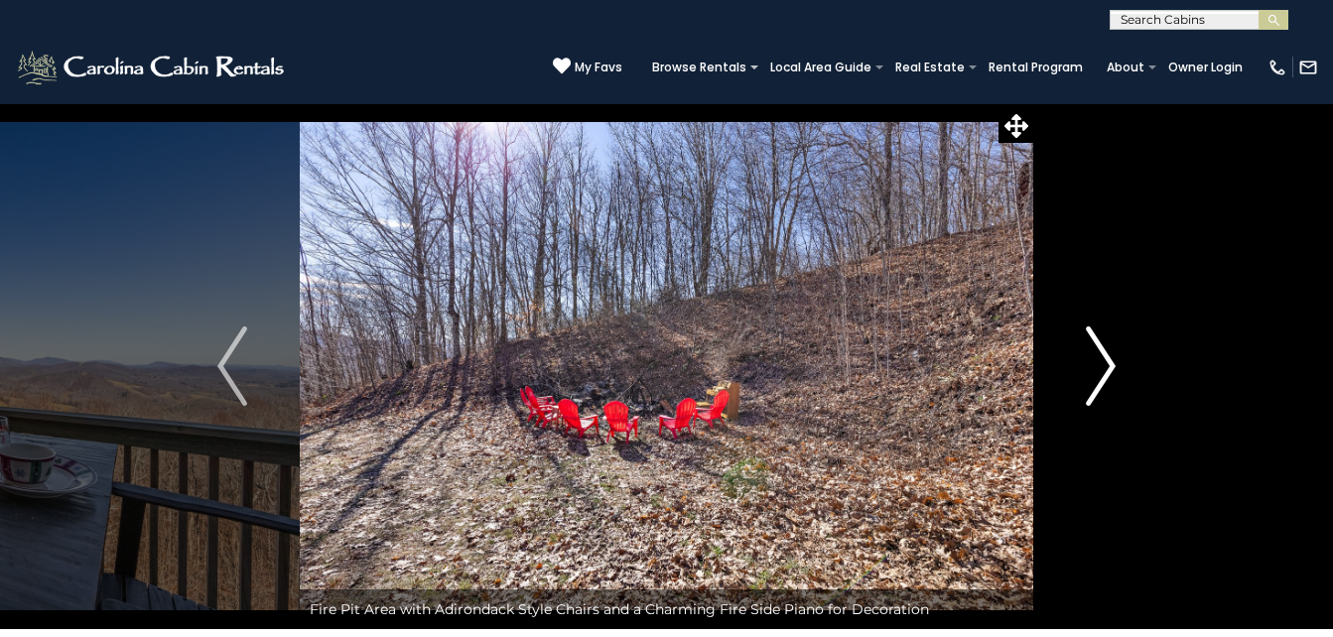
click at [1125, 393] on button "Next" at bounding box center [1100, 366] width 135 height 526
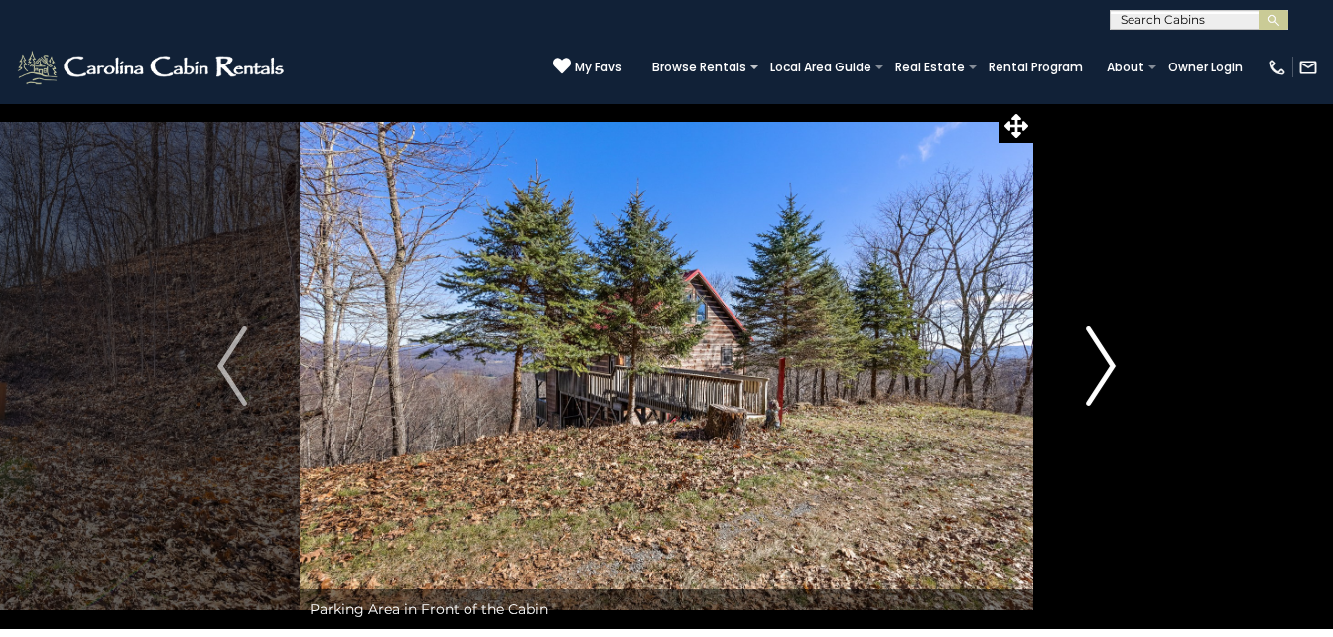
click at [1127, 394] on button "Next" at bounding box center [1100, 366] width 135 height 526
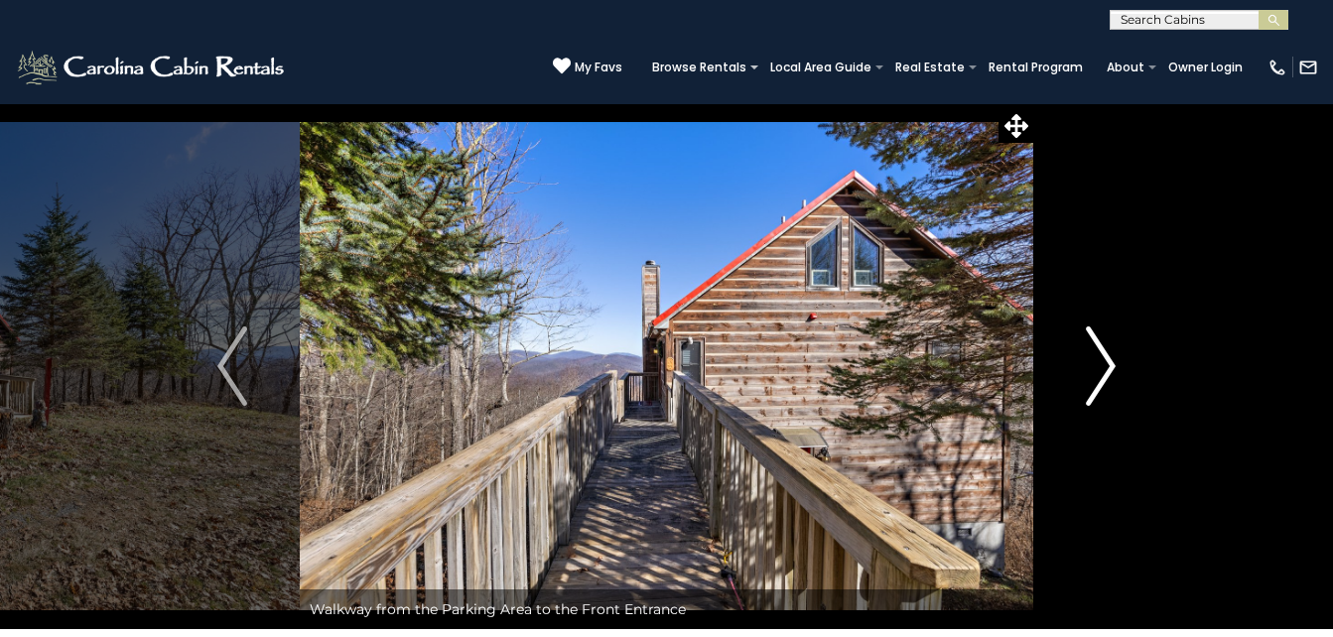
click at [1131, 398] on button "Next" at bounding box center [1100, 366] width 135 height 526
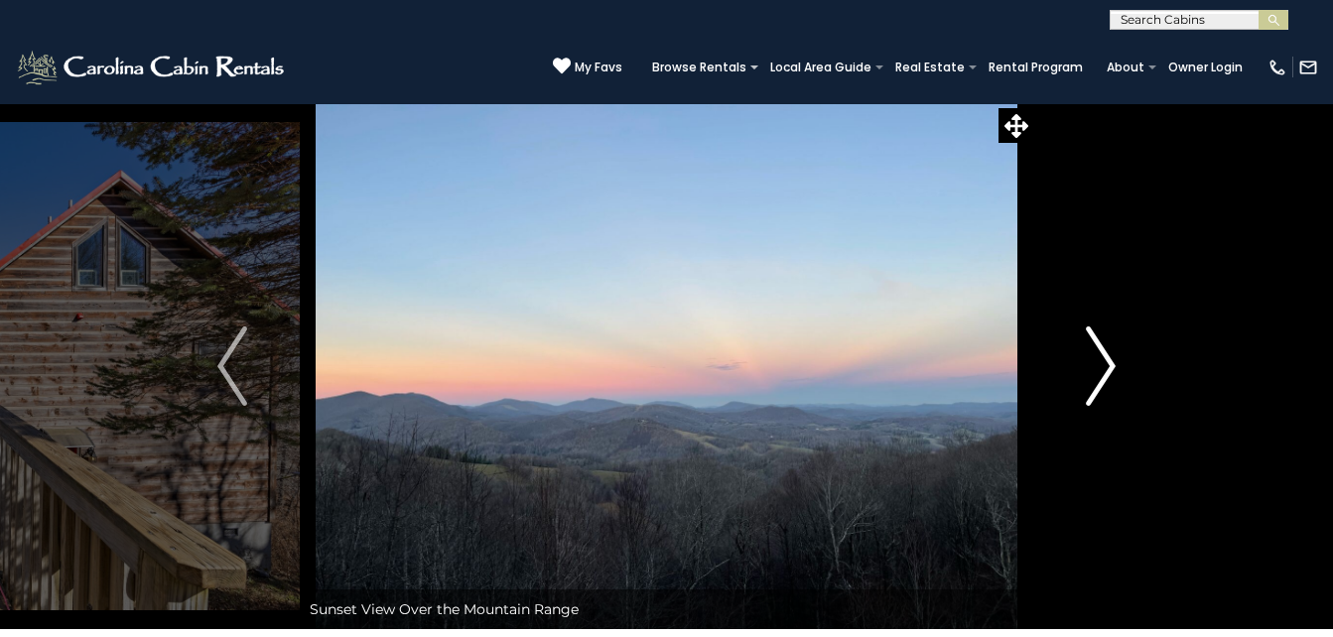
click at [1135, 401] on button "Next" at bounding box center [1100, 366] width 135 height 526
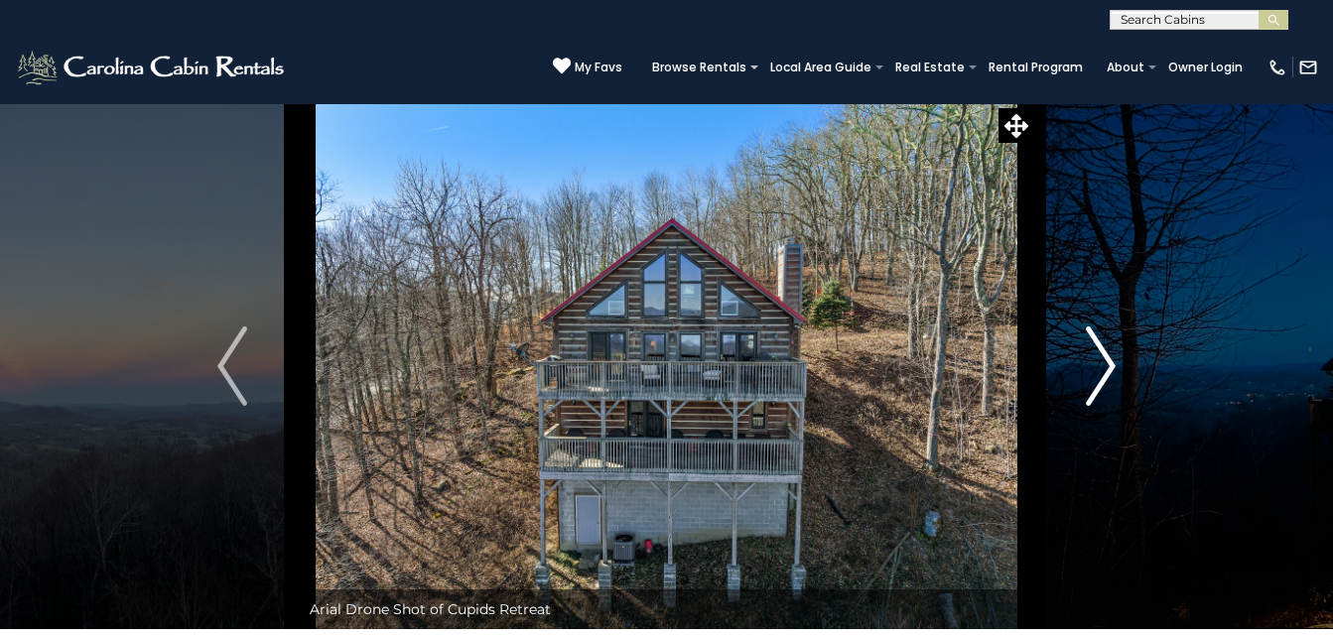
click at [1135, 401] on button "Next" at bounding box center [1100, 366] width 135 height 526
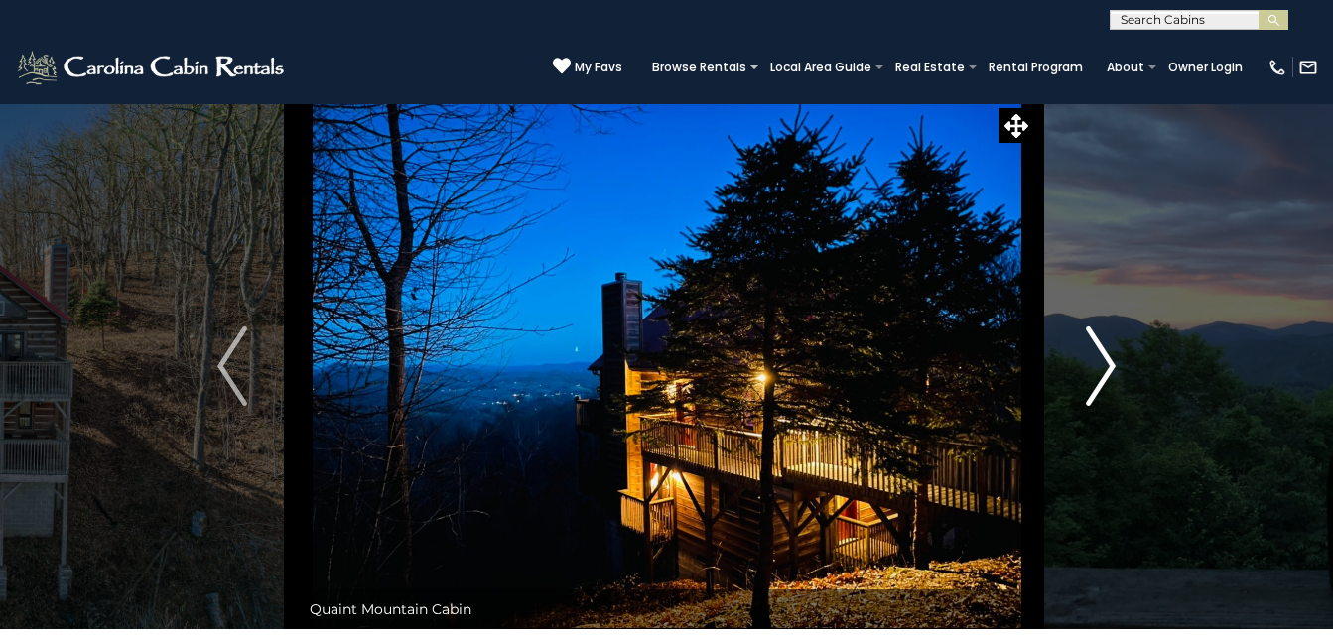
click at [1141, 404] on button "Next" at bounding box center [1100, 366] width 135 height 526
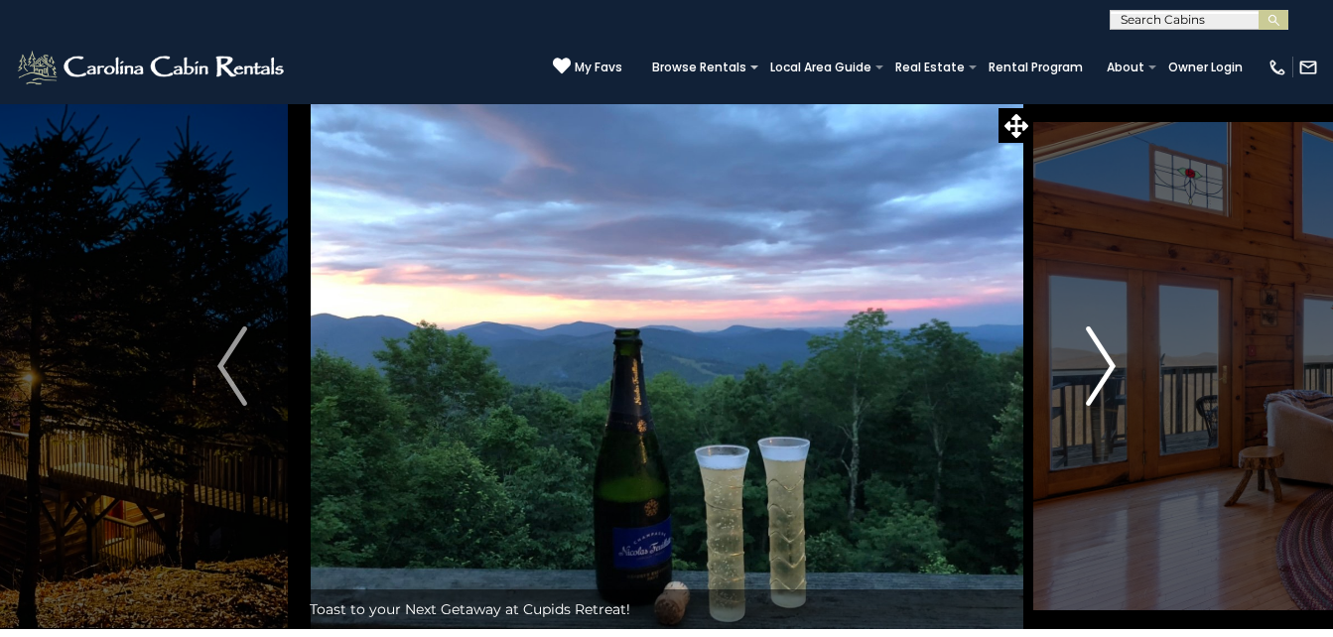
click at [1143, 405] on button "Next" at bounding box center [1100, 366] width 135 height 526
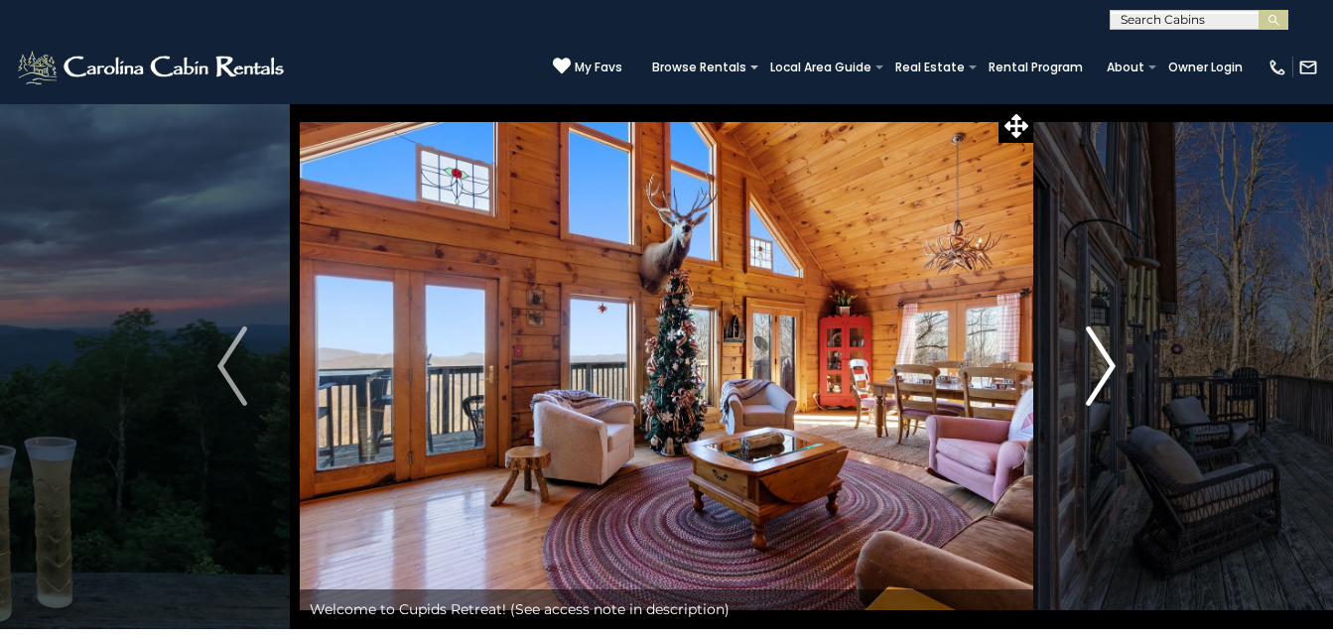
click at [1143, 405] on button "Next" at bounding box center [1100, 366] width 135 height 526
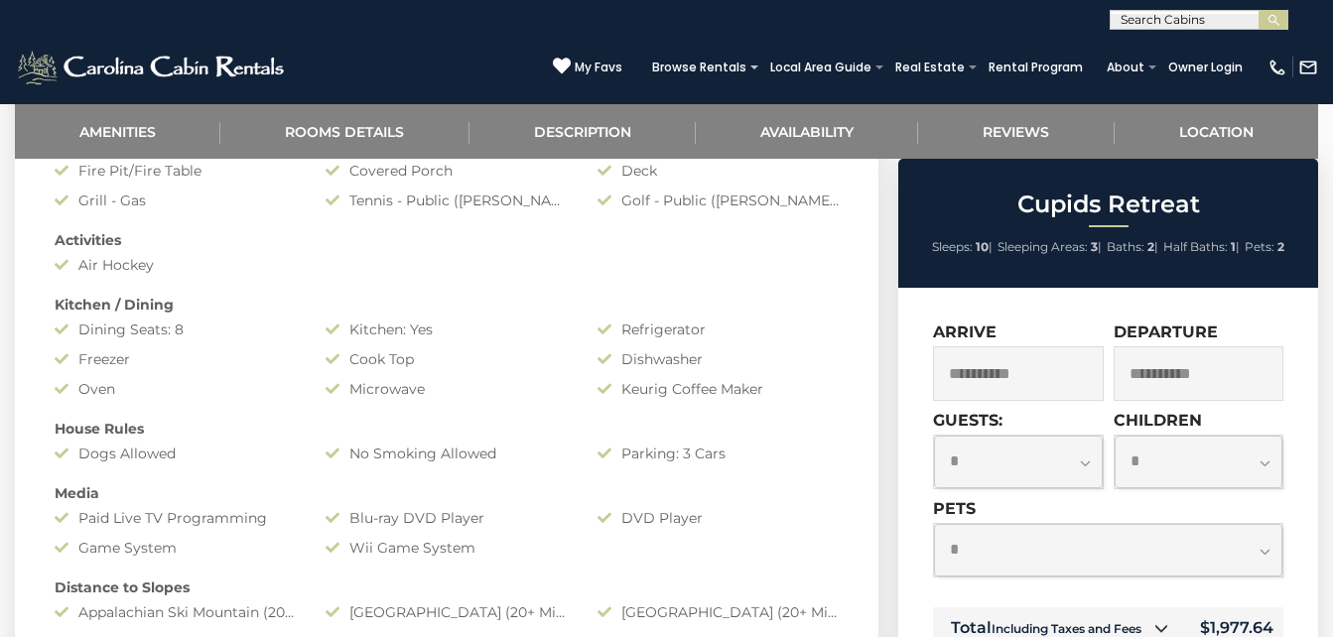
scroll to position [1086, 0]
